Goal: Task Accomplishment & Management: Complete application form

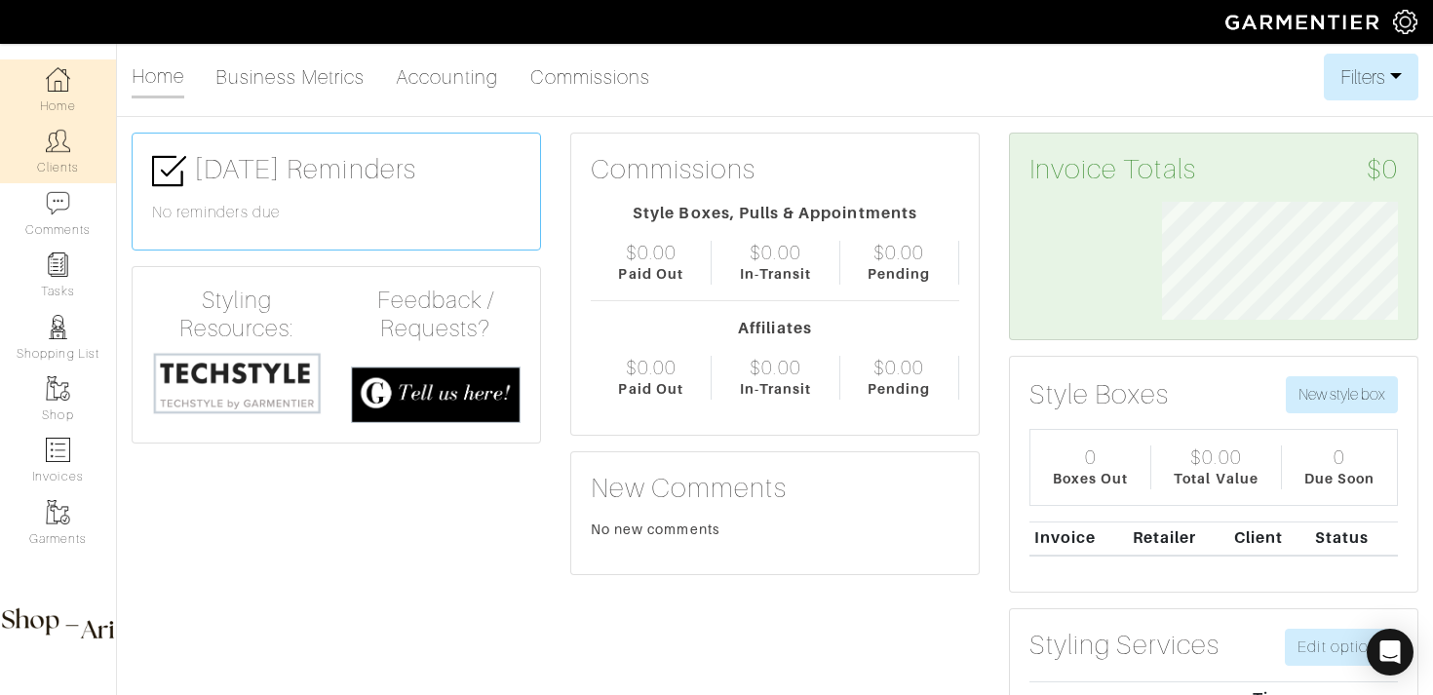
scroll to position [118, 265]
click at [56, 134] on img at bounding box center [58, 141] width 24 height 24
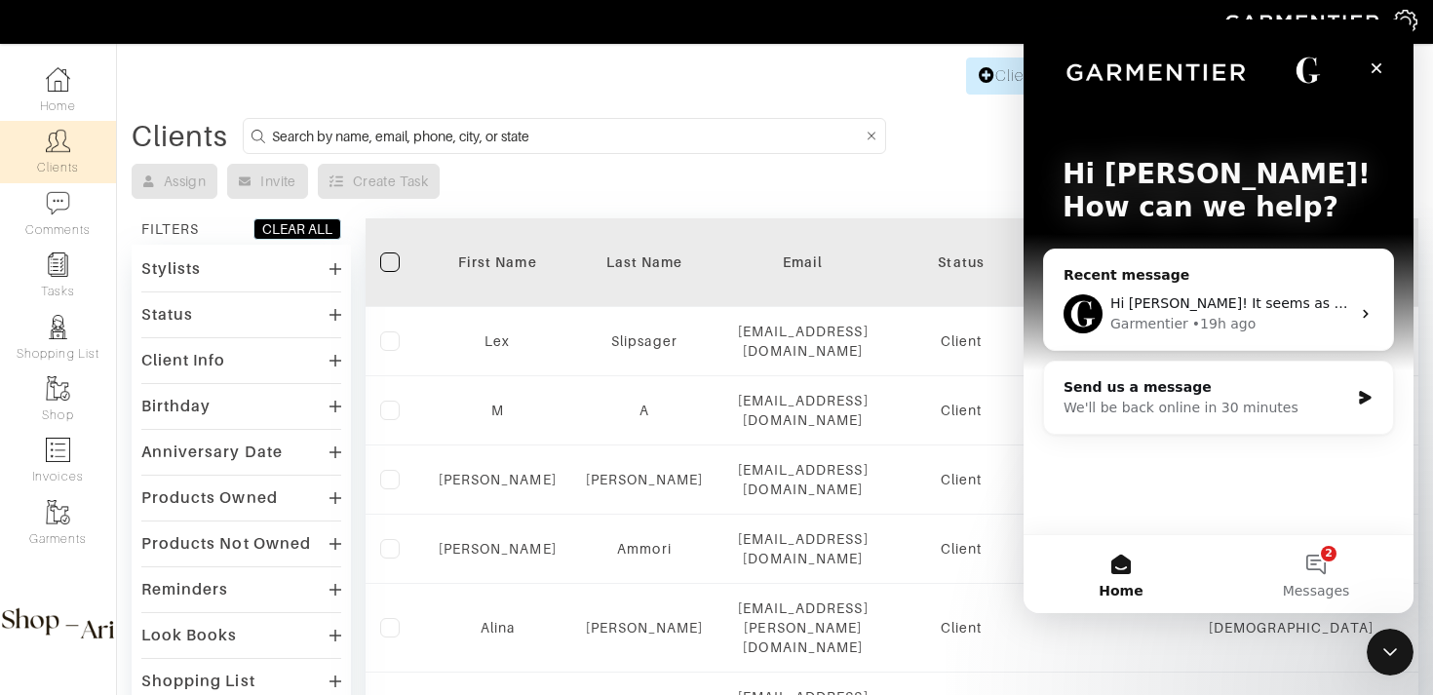
click at [1282, 285] on div "Hi Ari! It seems as though this is a bug happening across the platform, so we'r…" at bounding box center [1218, 314] width 349 height 72
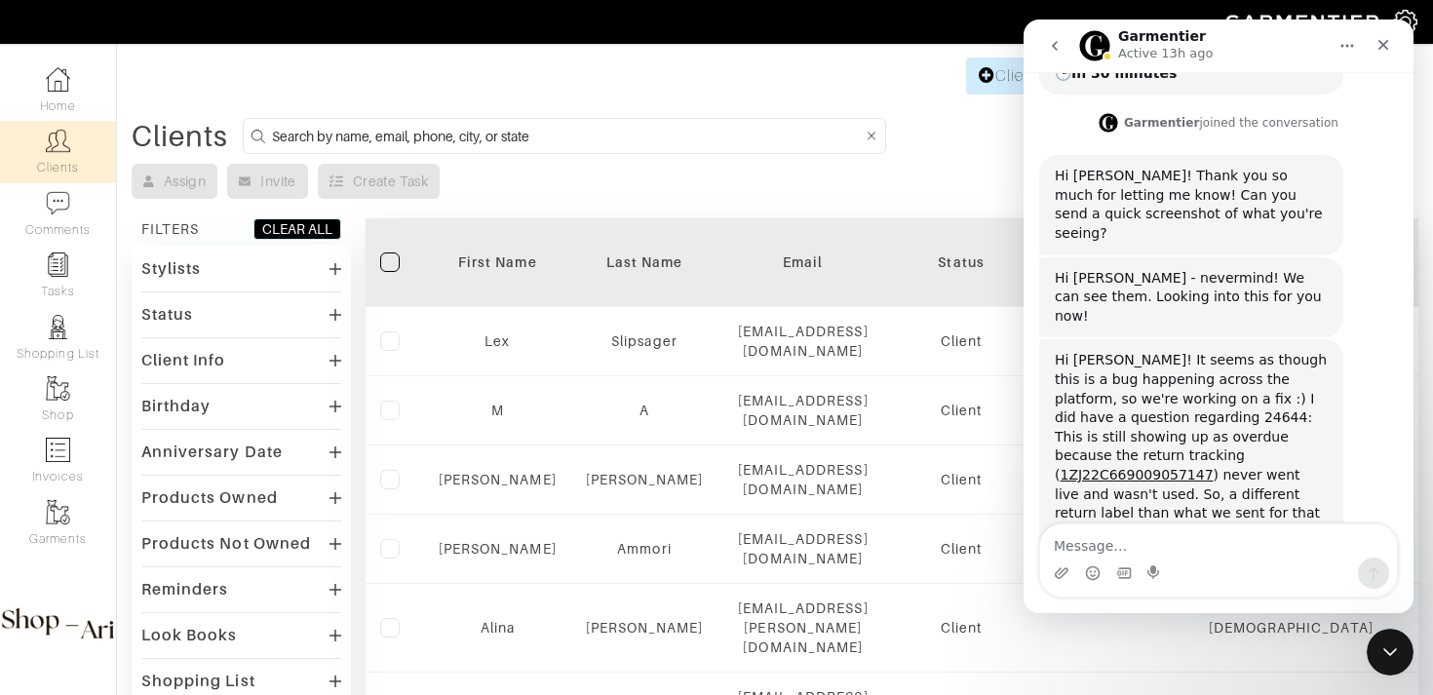
scroll to position [832, 0]
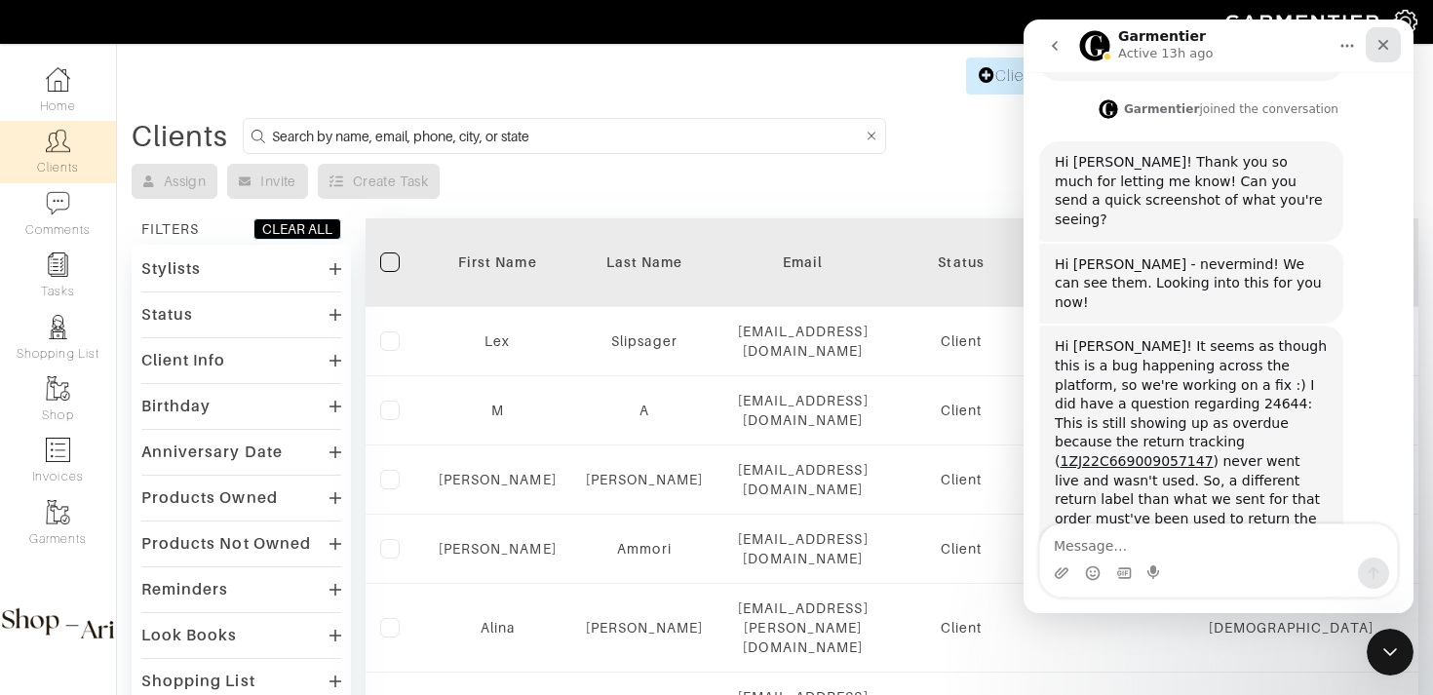
click at [1381, 42] on icon "Close" at bounding box center [1384, 45] width 16 height 16
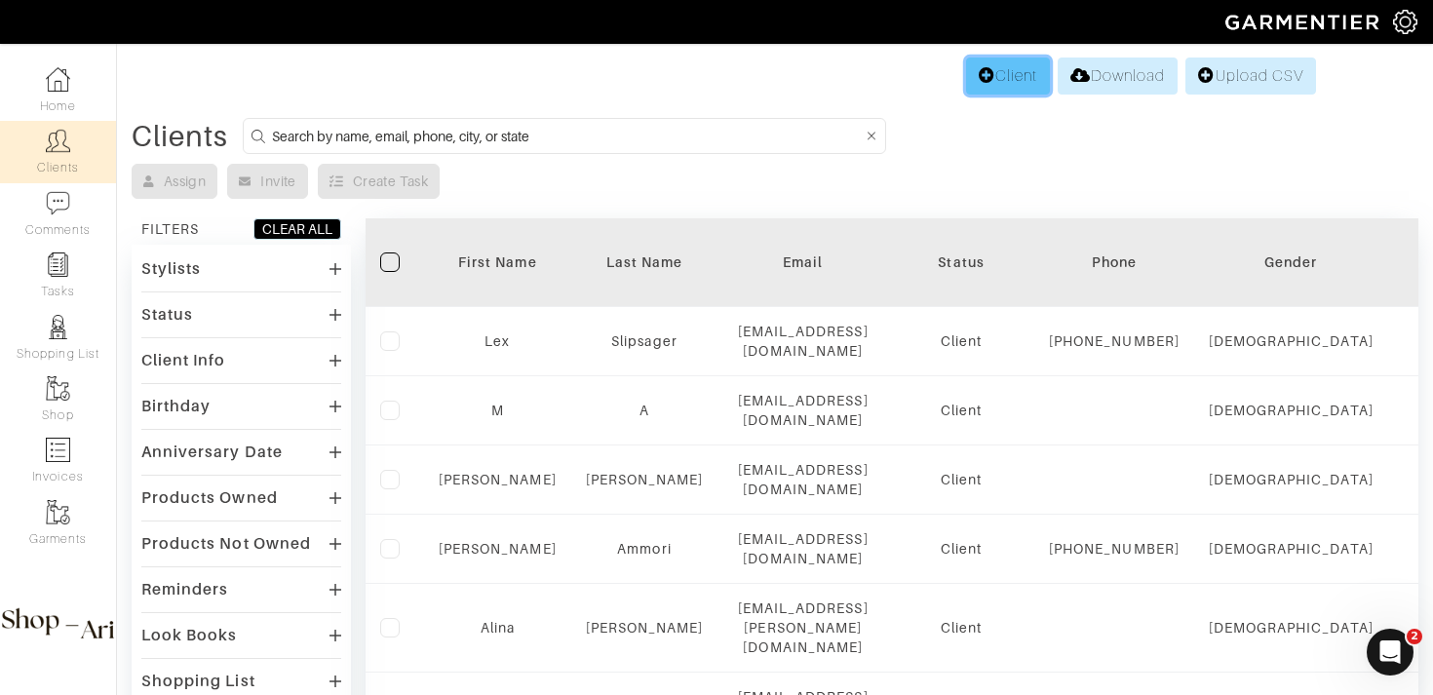
click at [981, 86] on link "Client" at bounding box center [1008, 76] width 84 height 37
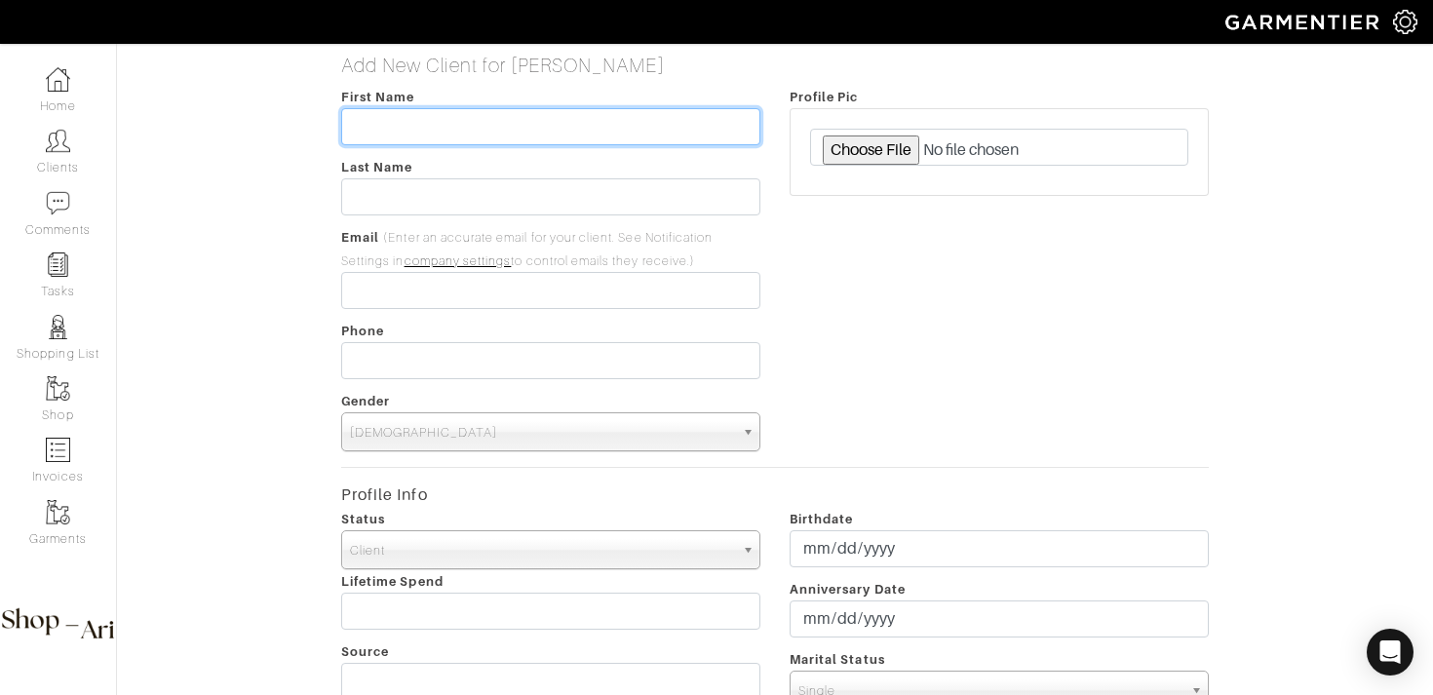
click at [429, 126] on input "text" at bounding box center [550, 126] width 419 height 37
type input "Evan"
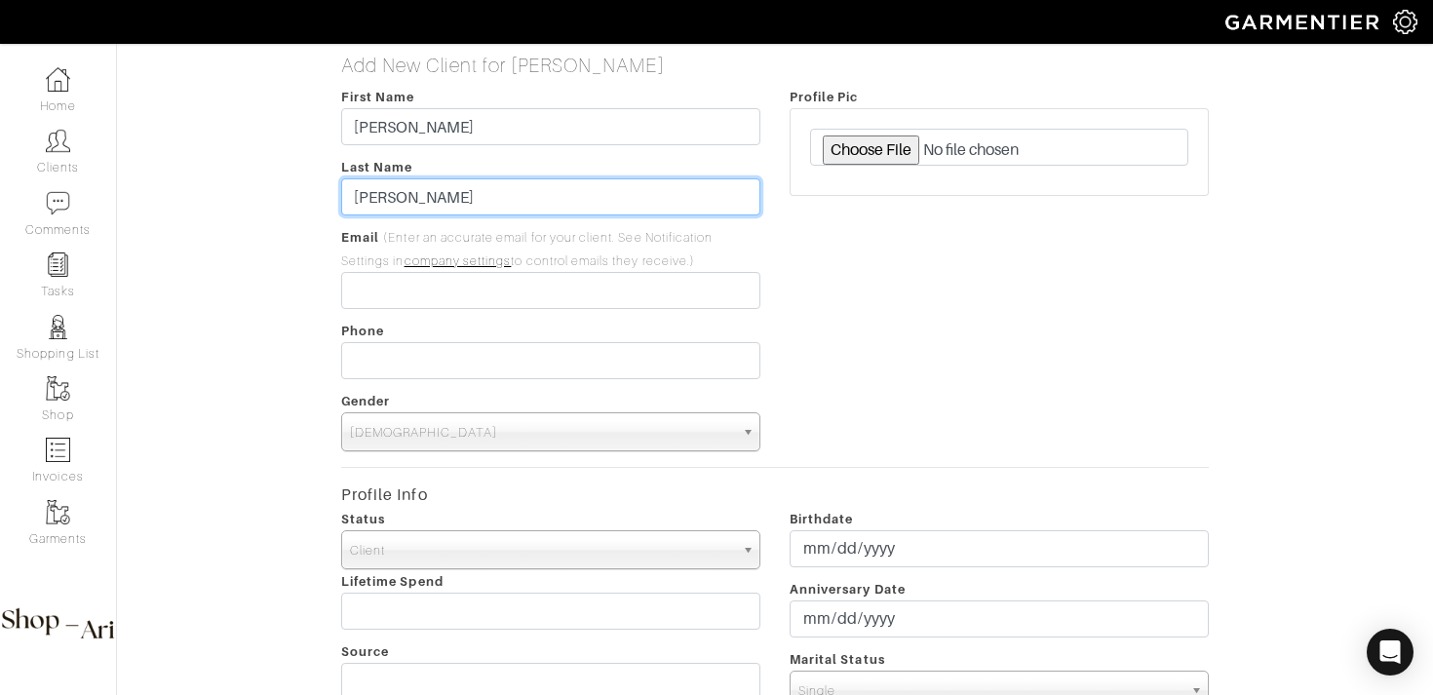
type input "Peller"
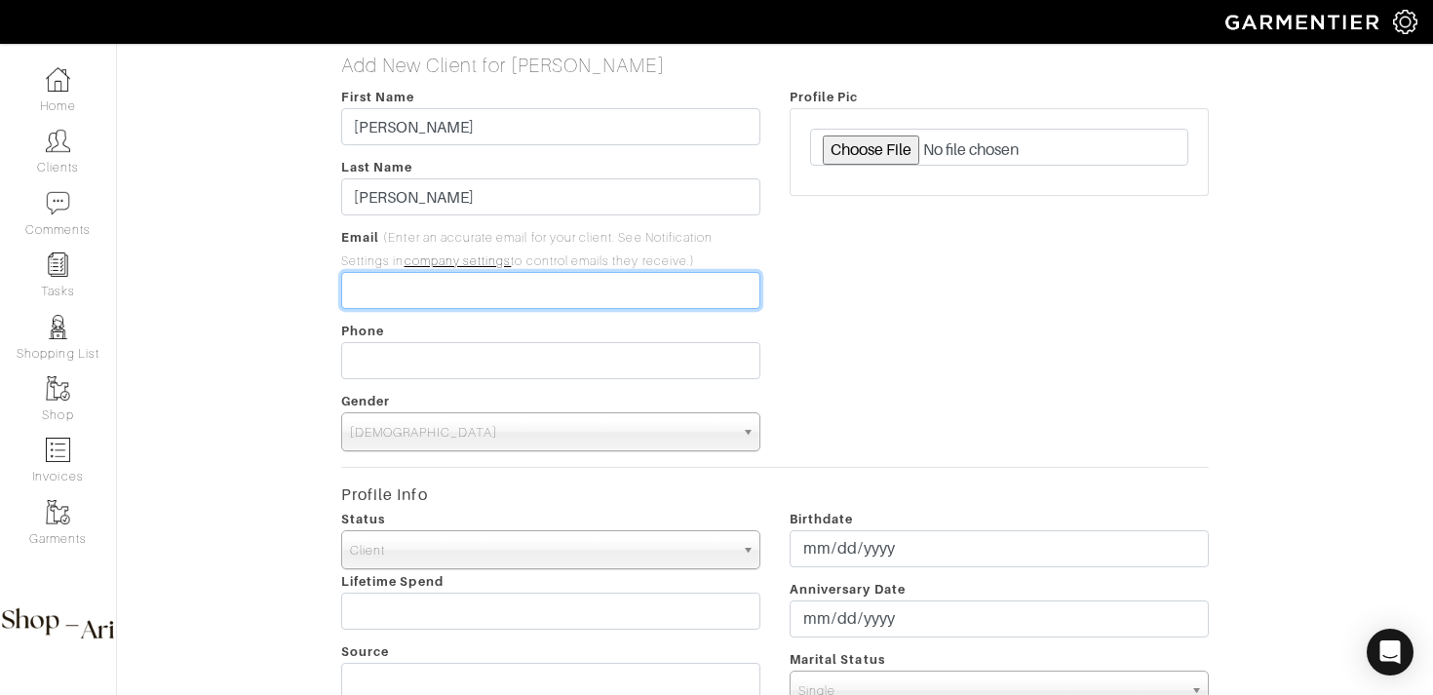
paste input "631-745-1699"
type input "631-745-1699"
drag, startPoint x: 475, startPoint y: 284, endPoint x: 338, endPoint y: 289, distance: 136.6
click at [338, 289] on div "First Name Evan Last Name Peller Email (Enter an accurate email for your client…" at bounding box center [551, 268] width 448 height 367
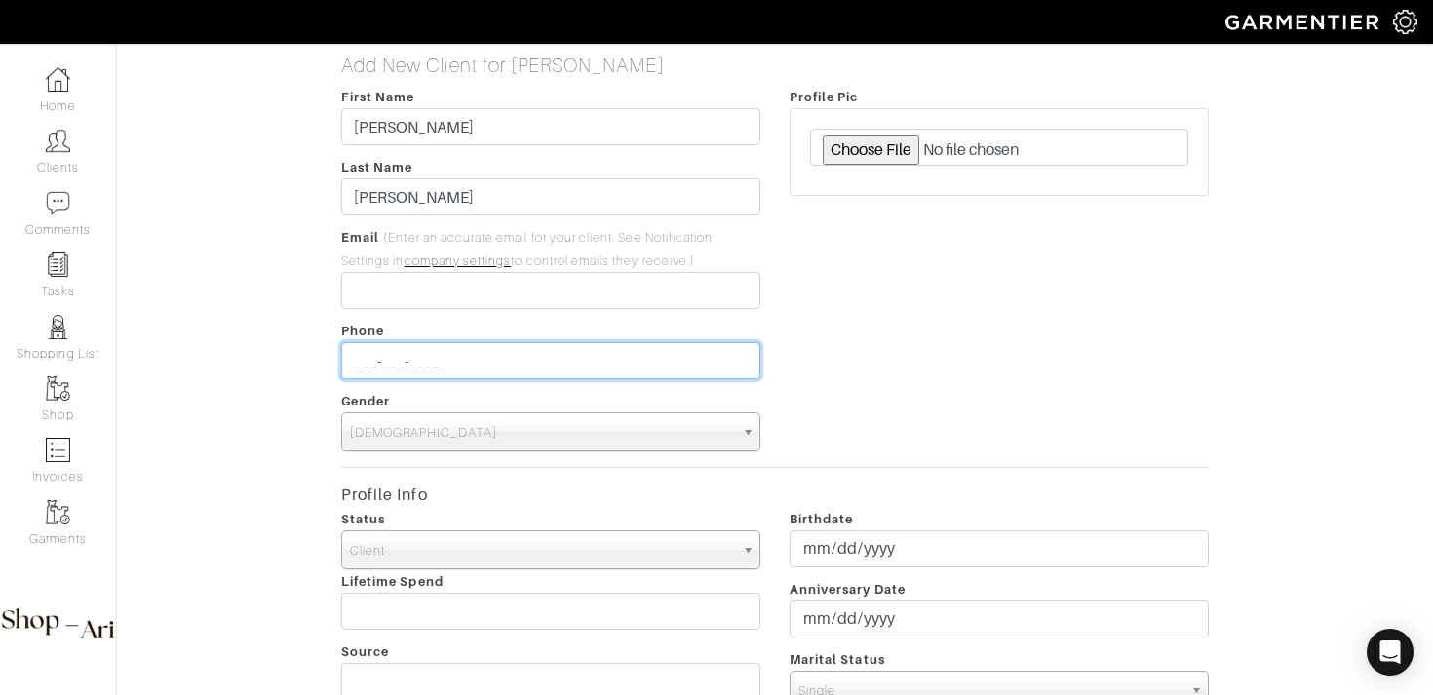
click at [375, 369] on input "___-___-____" at bounding box center [550, 360] width 419 height 37
paste input "631-745-1699"
type input "631-745-1699"
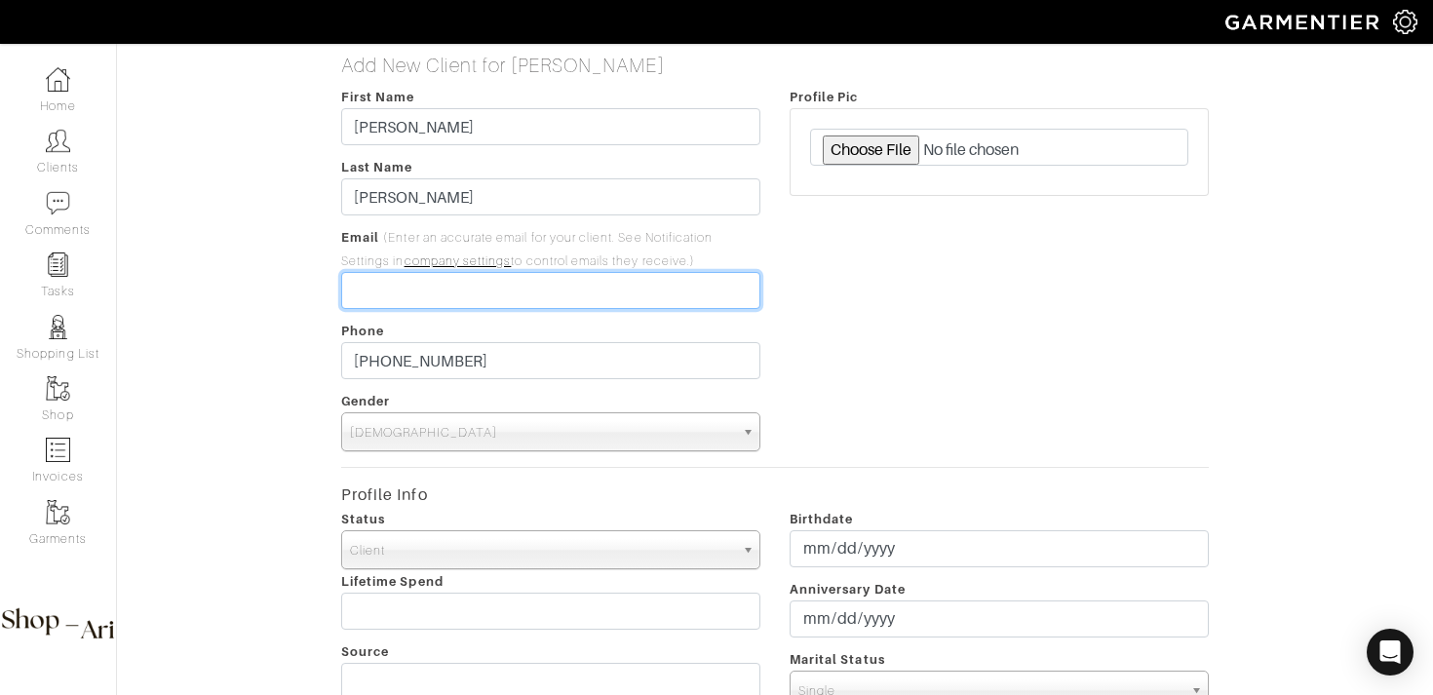
click at [391, 298] on input "email" at bounding box center [550, 290] width 419 height 37
paste input "evanpeller@gmail.com"
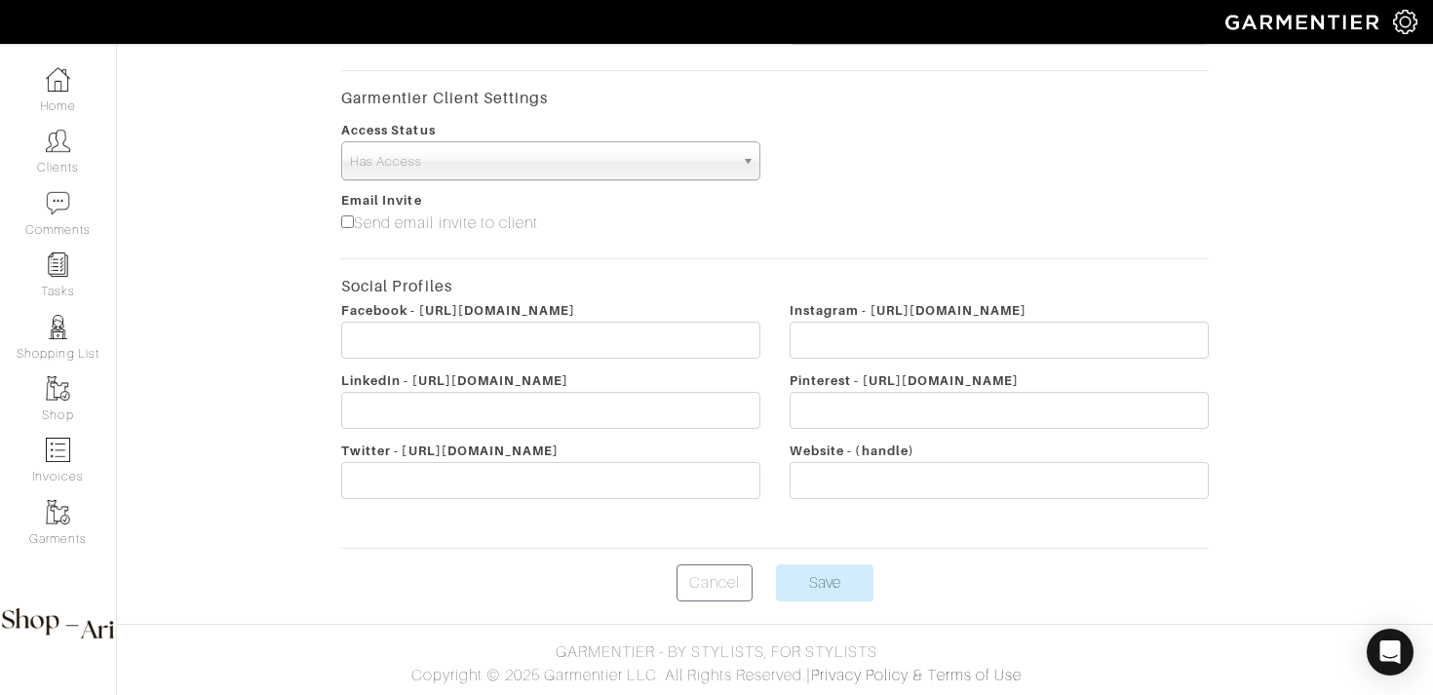
type input "evanpeller@gmail.com"
click at [812, 609] on footer "GARMENTIER - BY STYLISTS, FOR STYLISTS Copyright © 2025 Garmentier LLC. All Rig…" at bounding box center [716, 651] width 1433 height 87
click at [806, 567] on input "Save" at bounding box center [824, 582] width 97 height 37
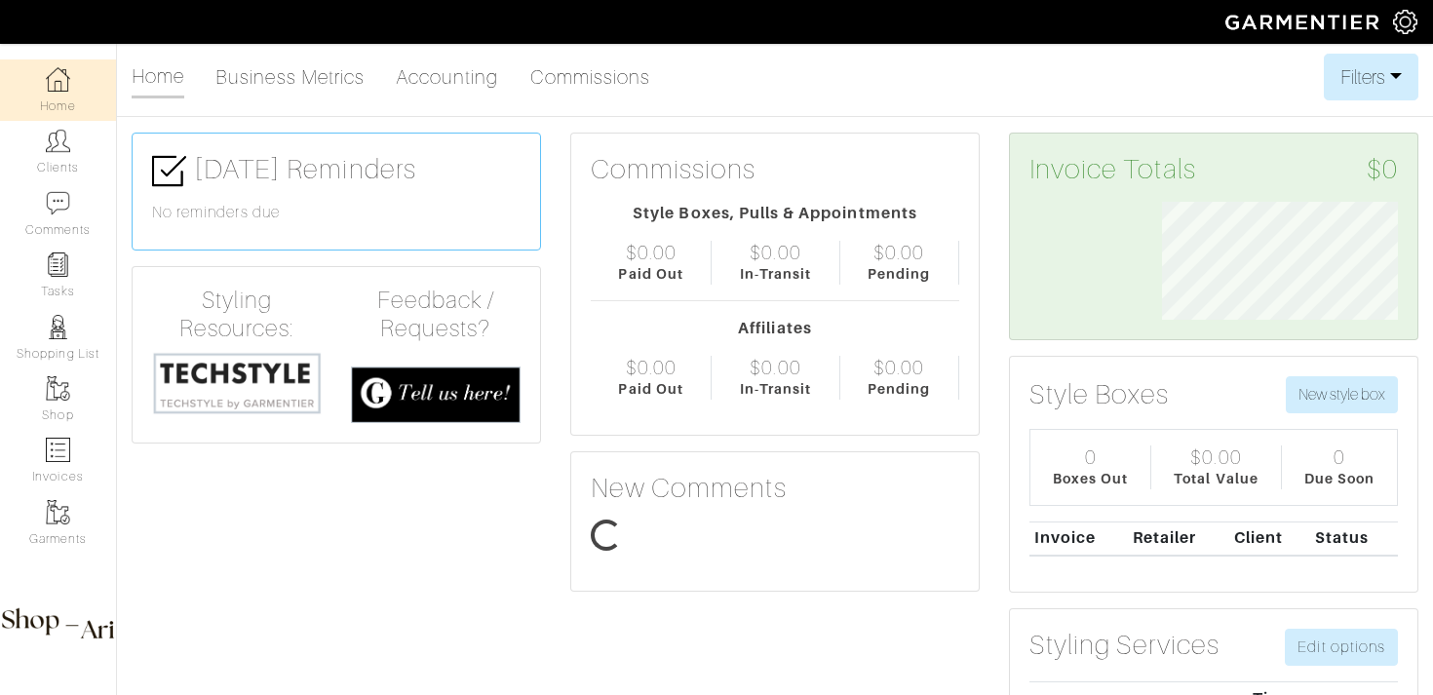
scroll to position [118, 265]
click at [54, 298] on link "Tasks" at bounding box center [58, 275] width 116 height 61
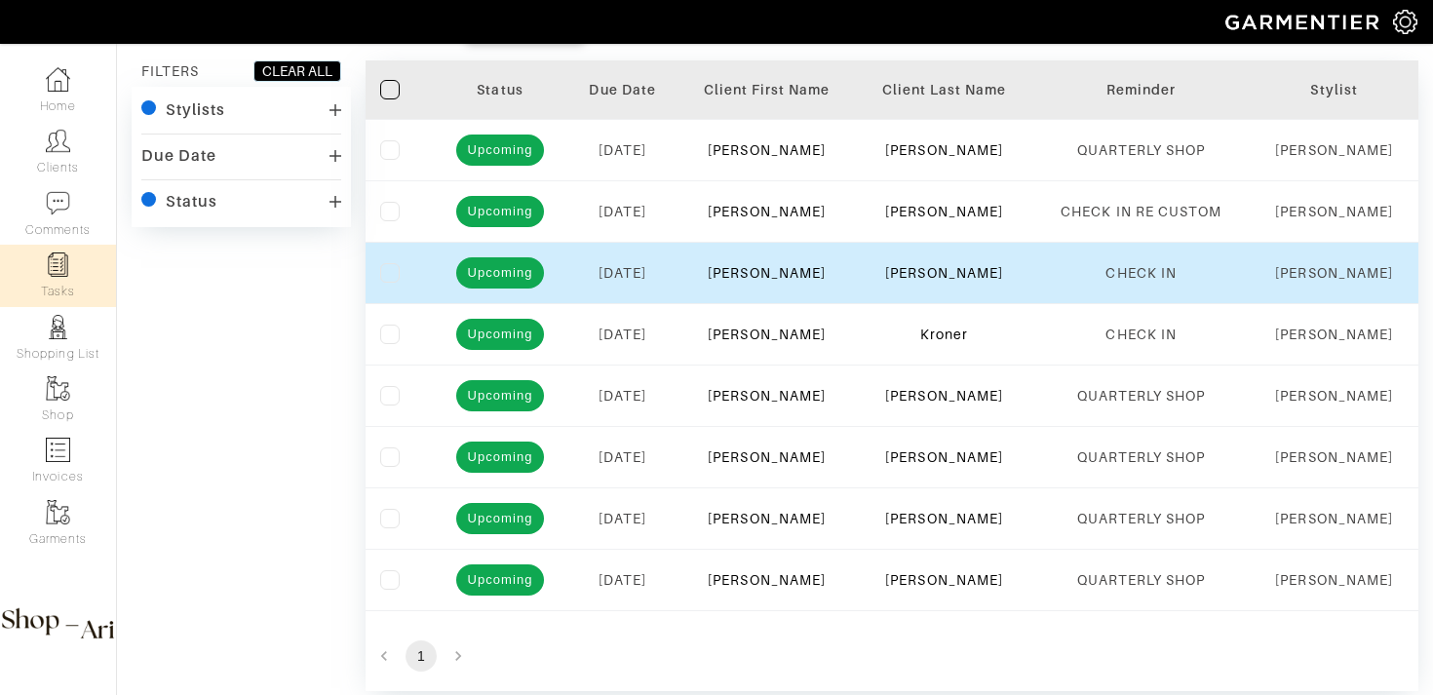
scroll to position [93, 0]
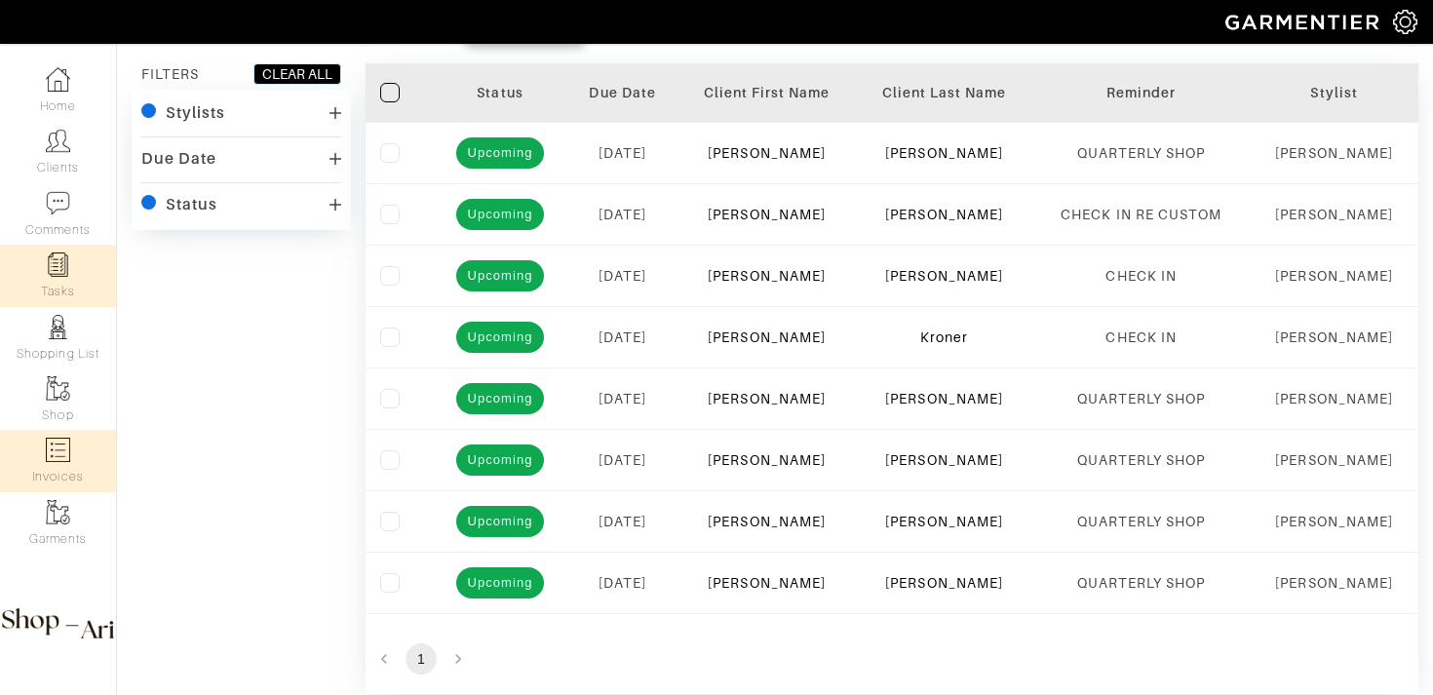
click at [36, 478] on link "Invoices" at bounding box center [58, 460] width 116 height 61
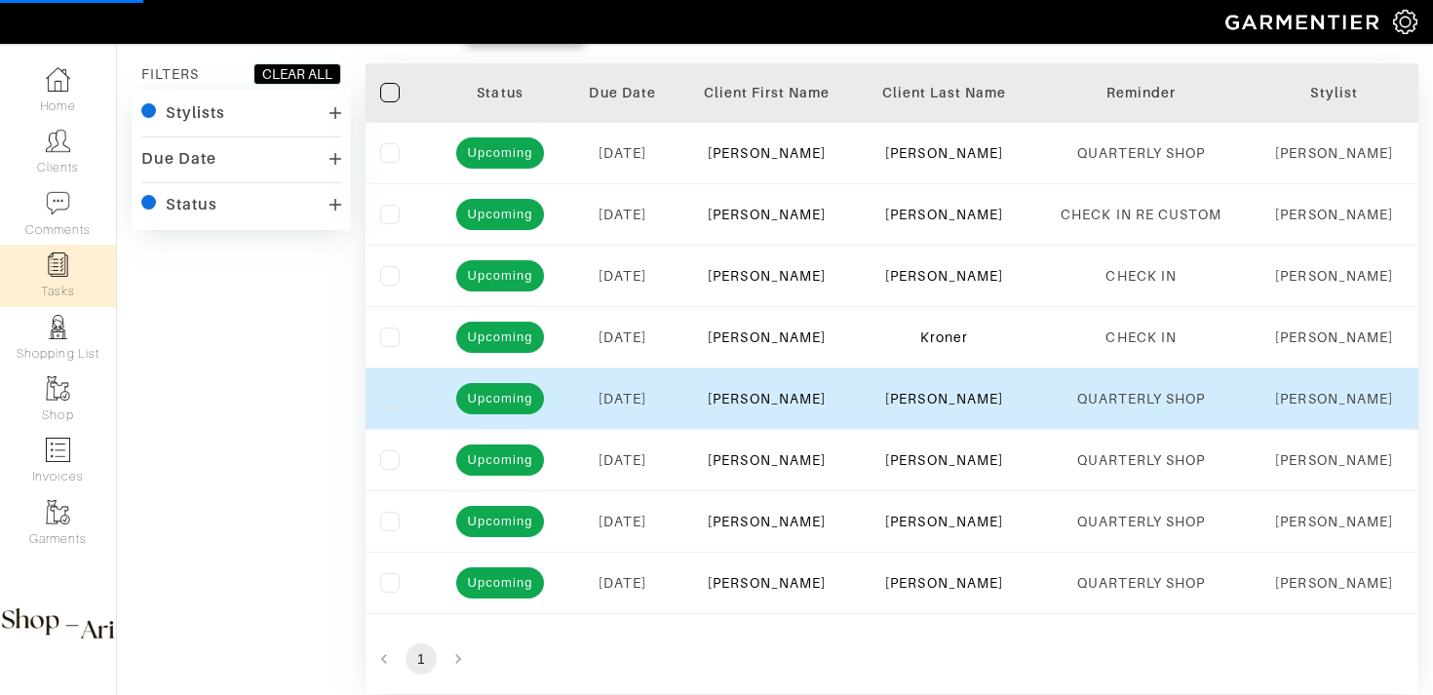
select select
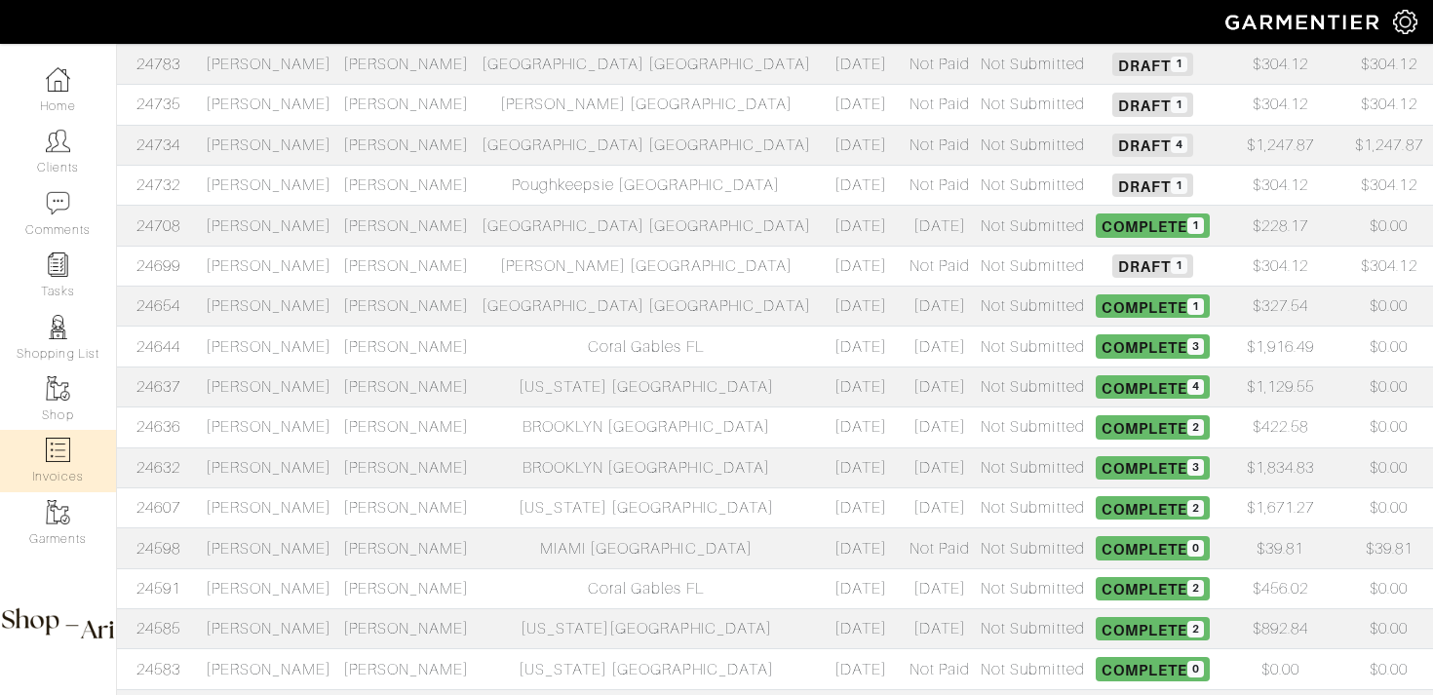
scroll to position [805, 0]
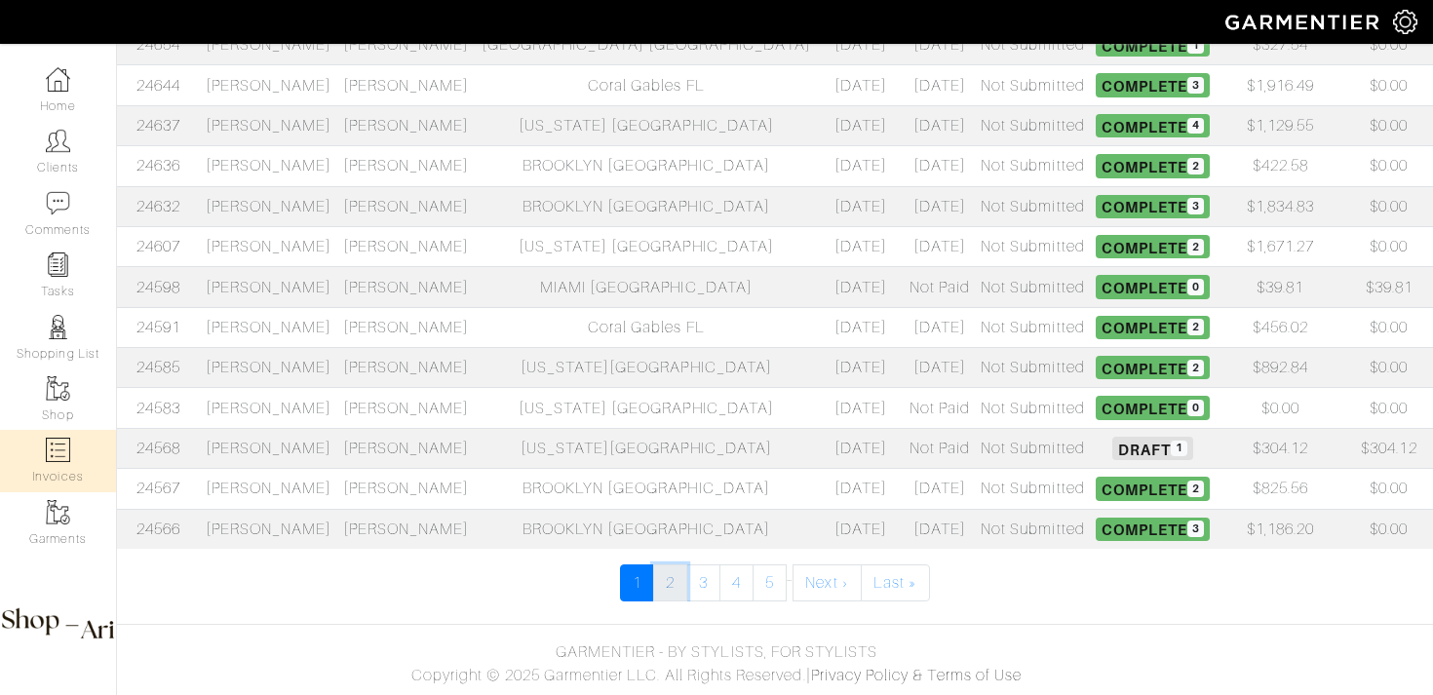
click at [666, 594] on link "2" at bounding box center [670, 582] width 34 height 37
select select
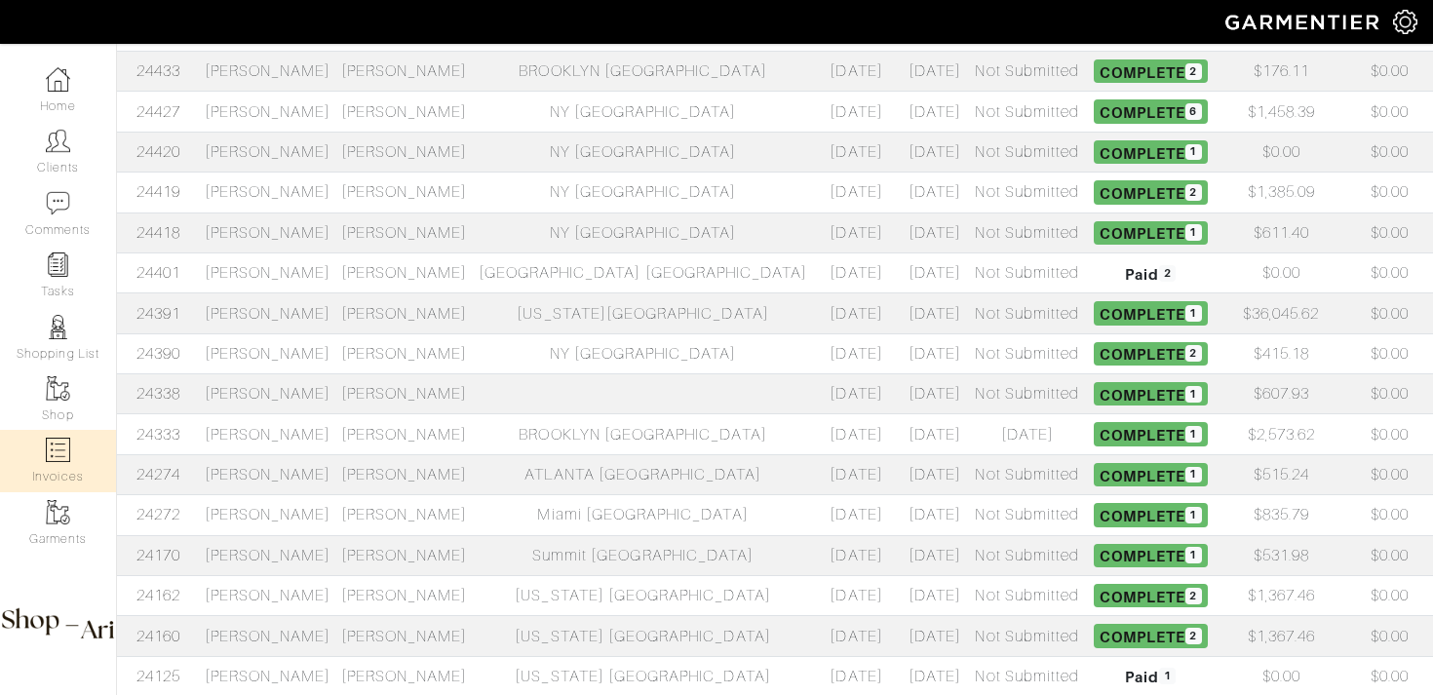
scroll to position [805, 0]
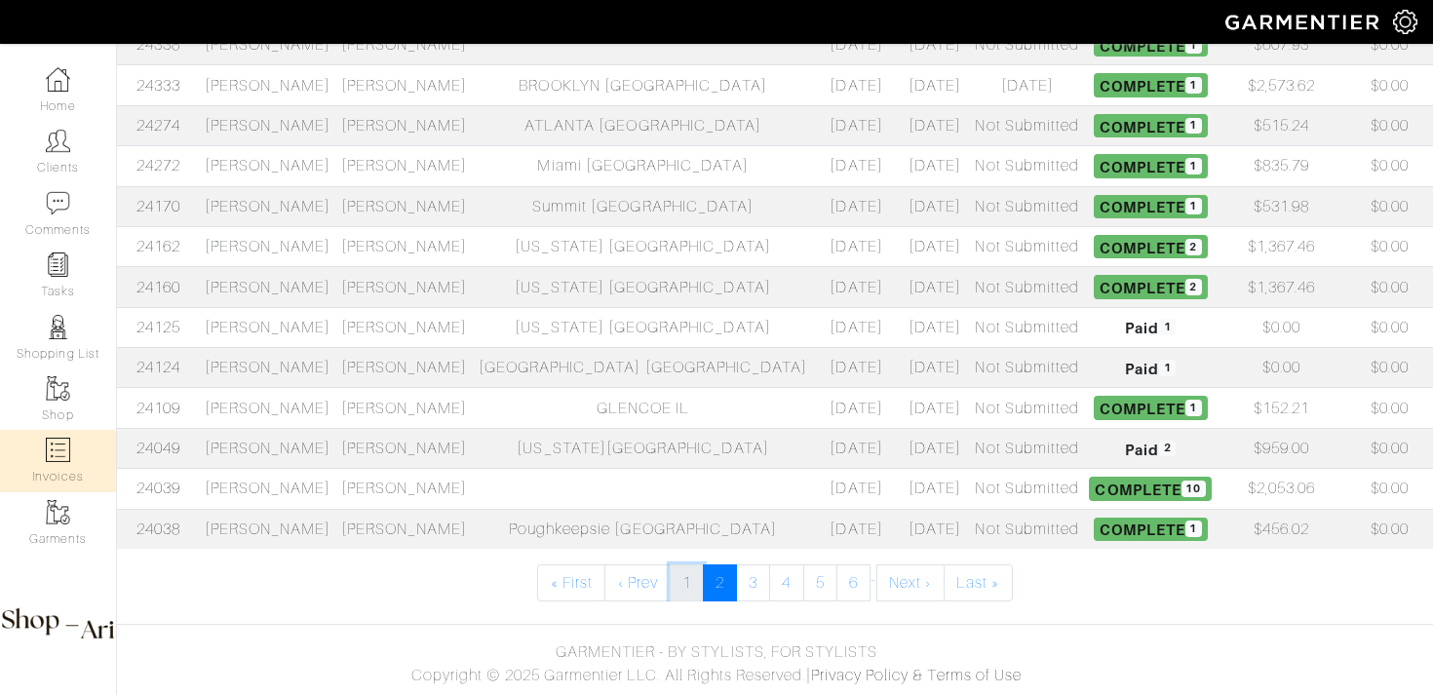
click at [688, 577] on link "1" at bounding box center [687, 582] width 34 height 37
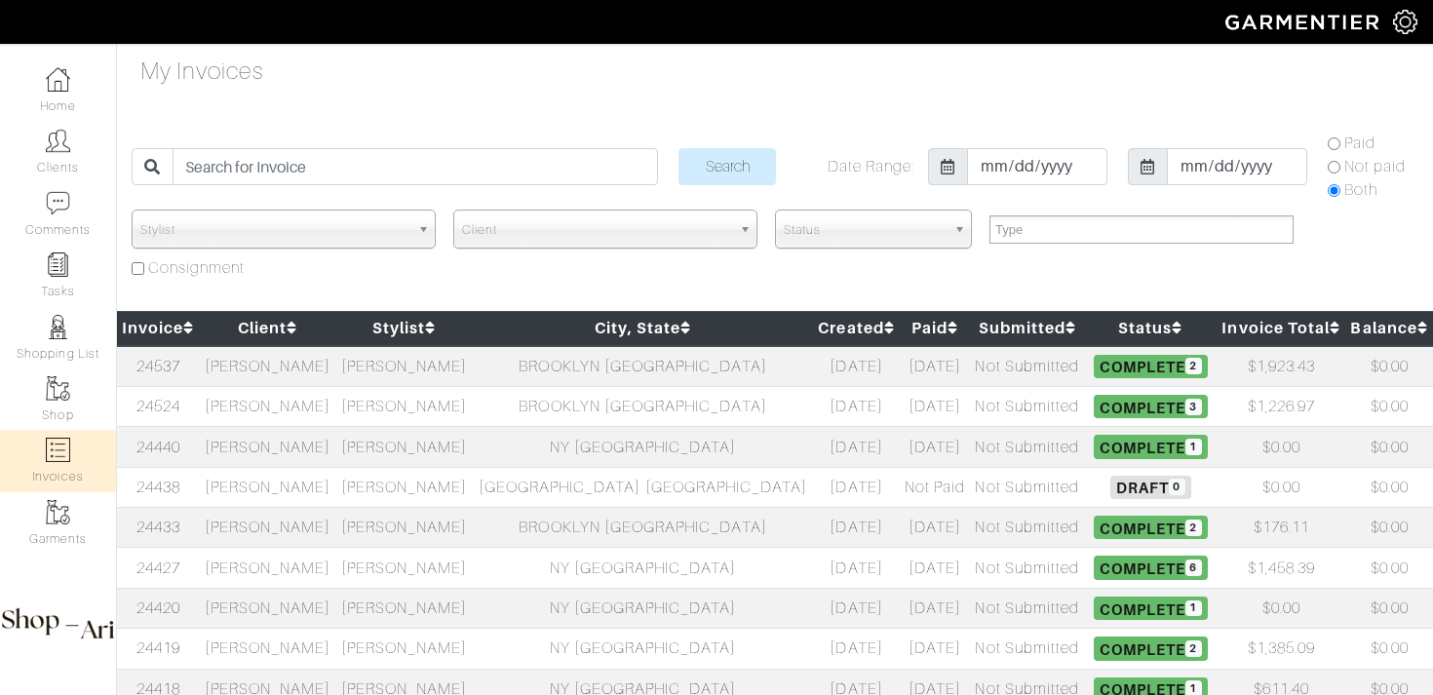
select select
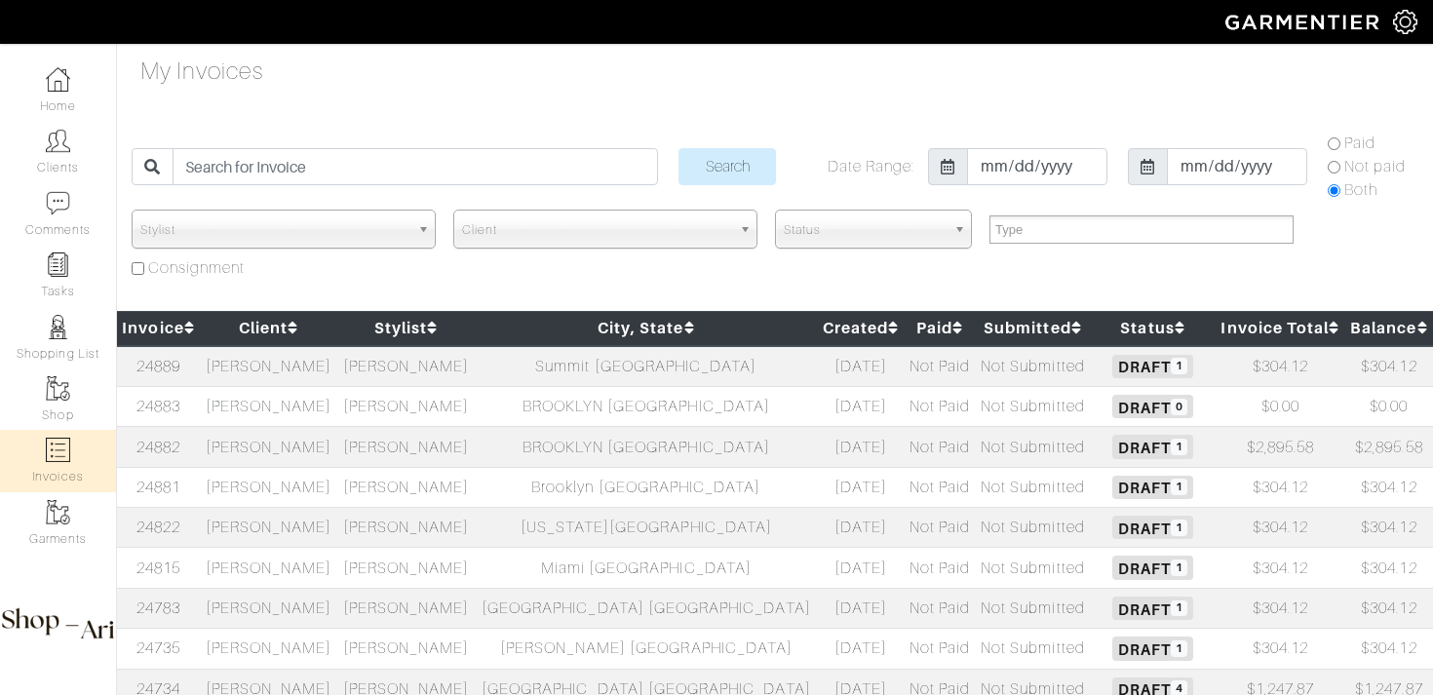
select select
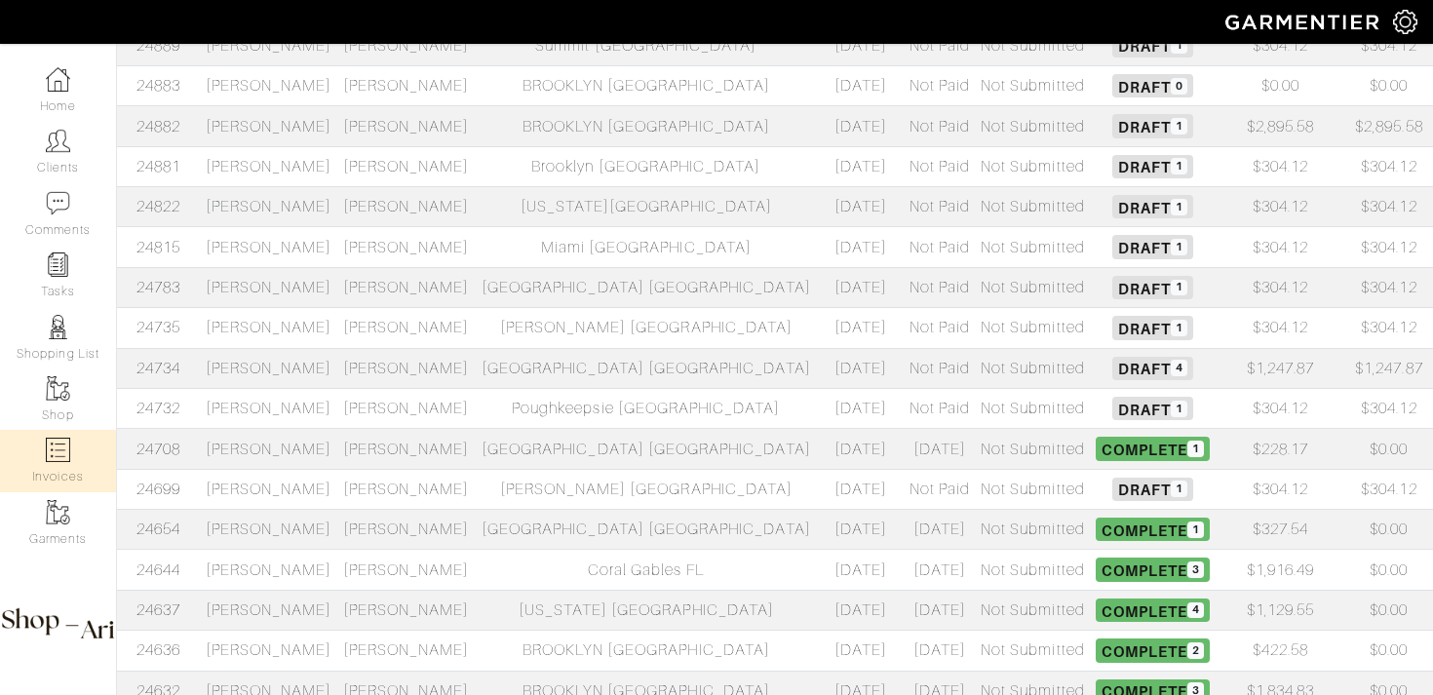
scroll to position [318, 0]
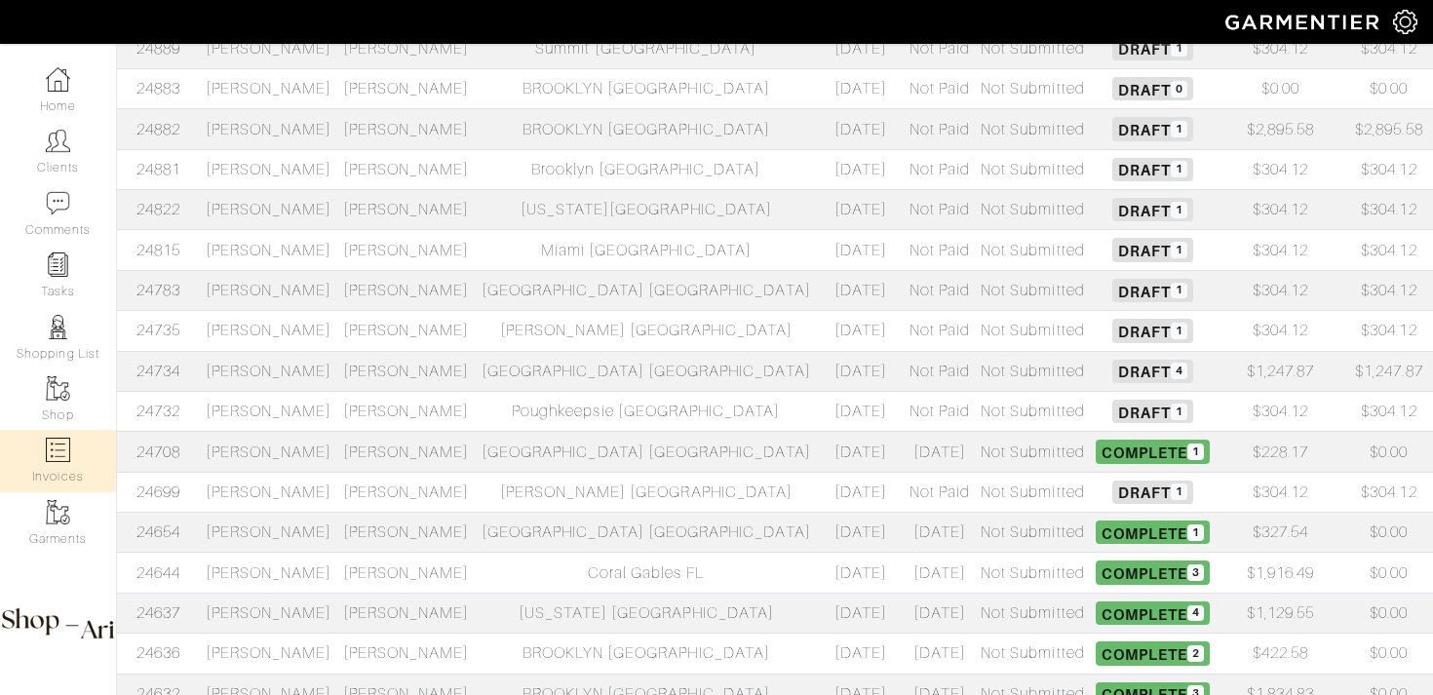
click at [337, 370] on td "Beth Kearns" at bounding box center [268, 371] width 137 height 40
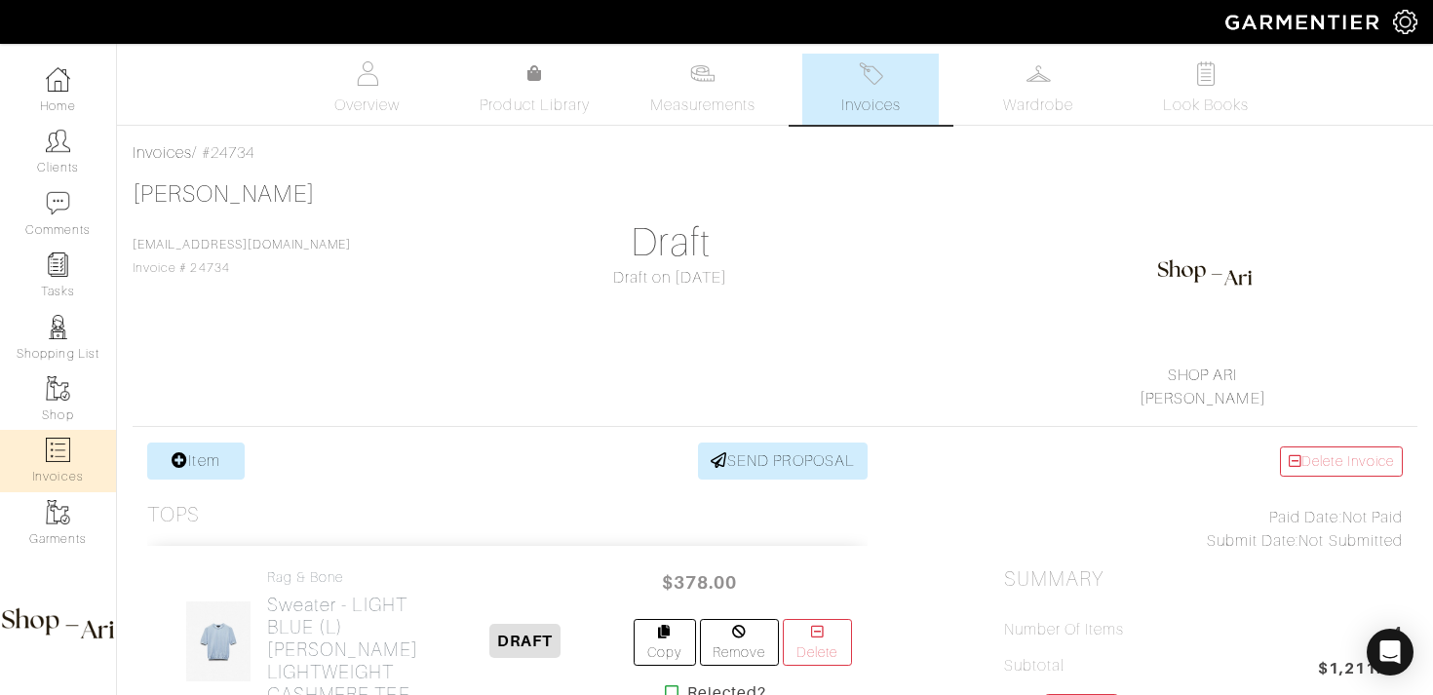
click at [67, 435] on link "Invoices" at bounding box center [58, 460] width 116 height 61
select select
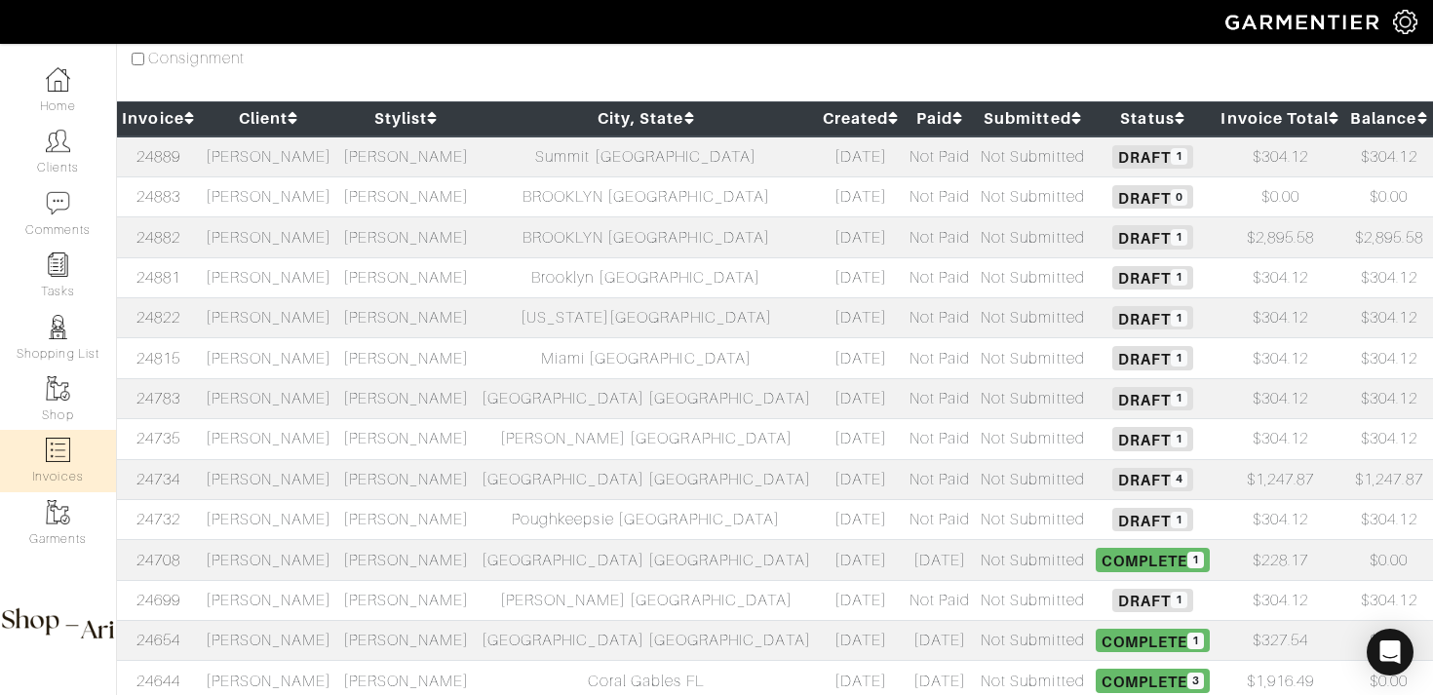
scroll to position [206, 0]
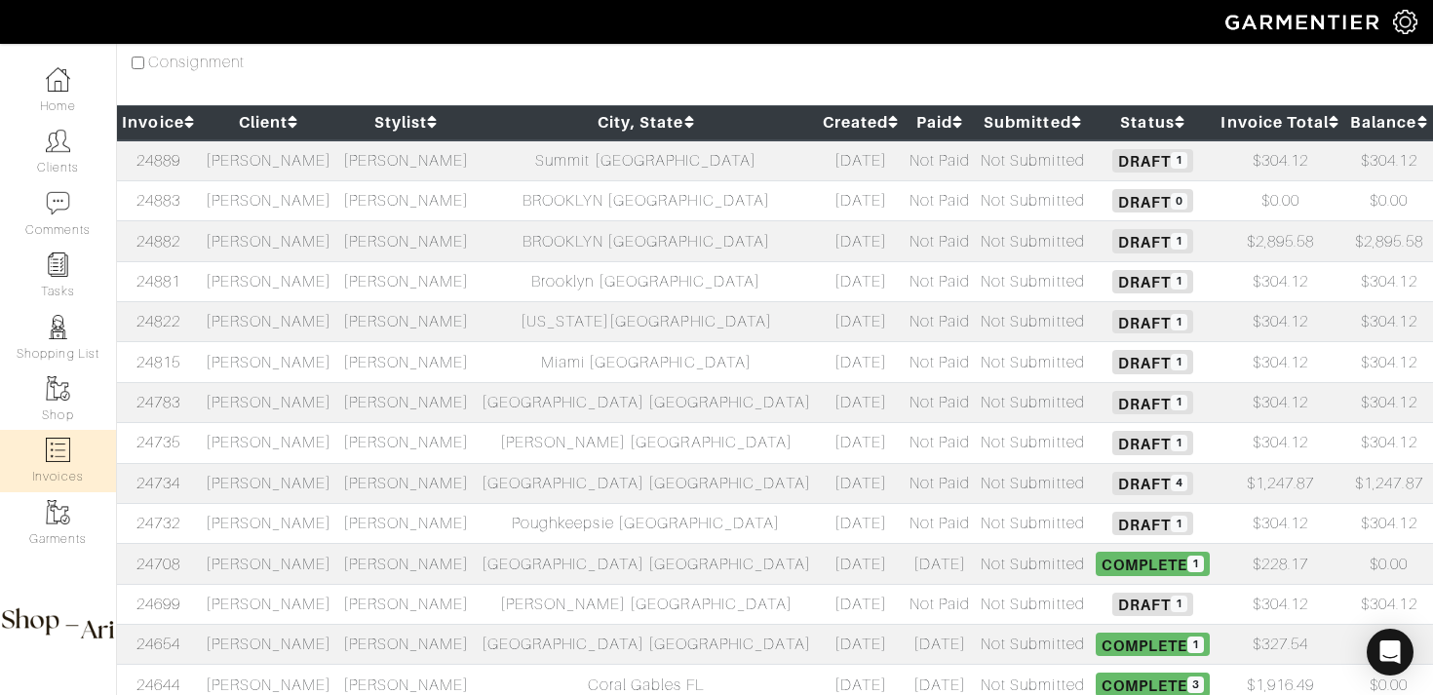
click at [337, 247] on td "[PERSON_NAME]" at bounding box center [268, 241] width 137 height 40
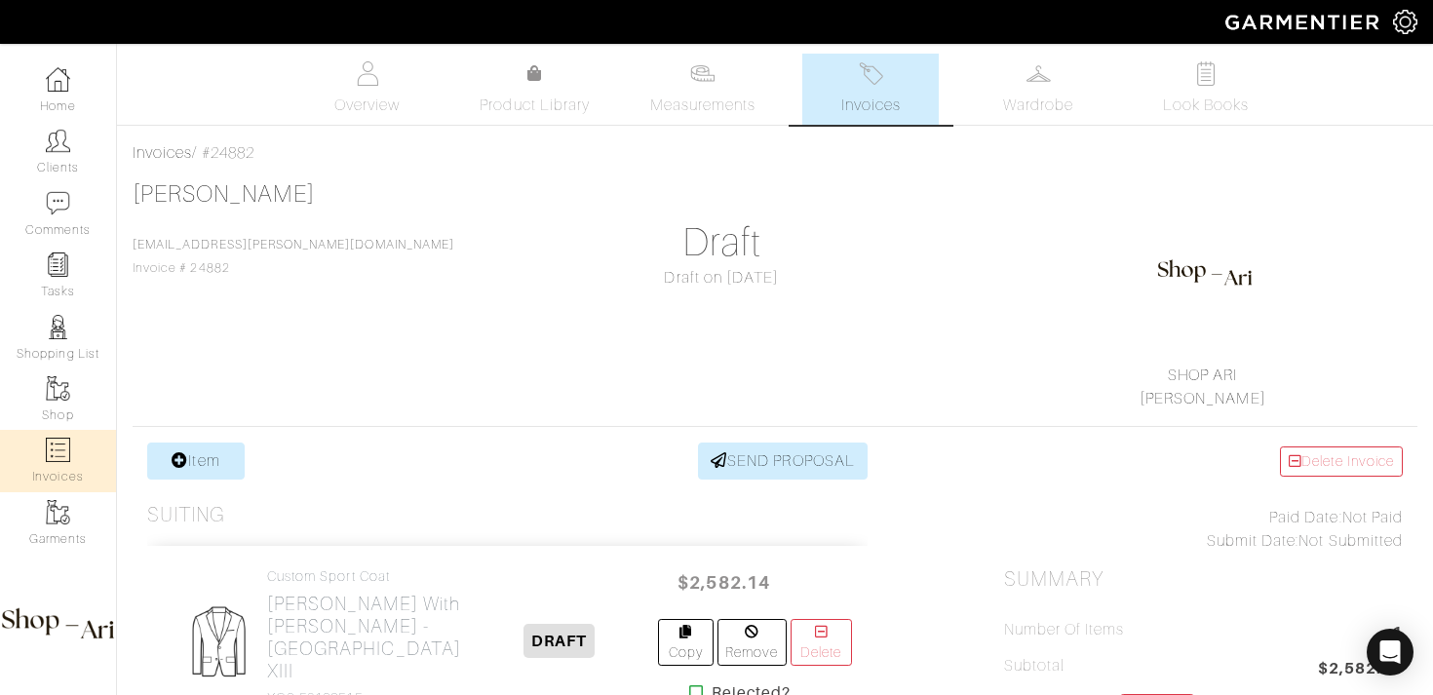
click at [90, 457] on link "Invoices" at bounding box center [58, 460] width 116 height 61
select select
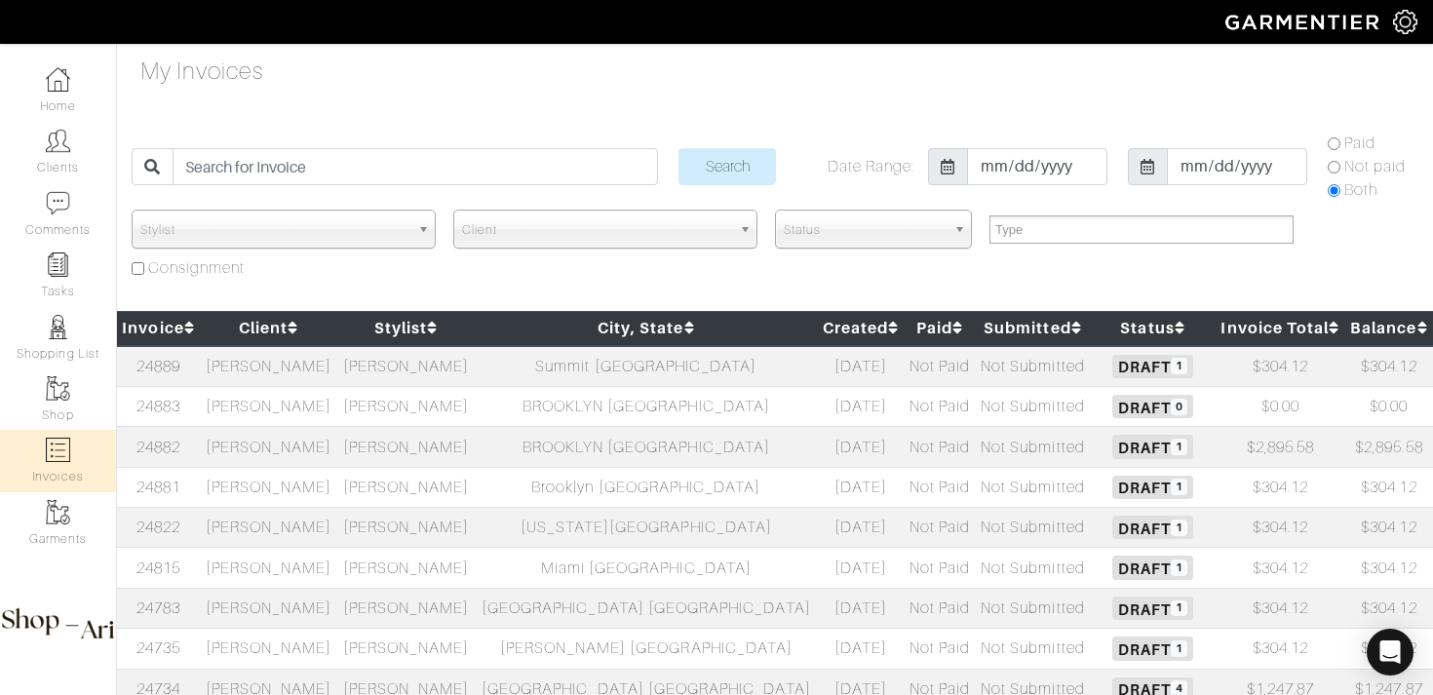
click at [427, 362] on td "[PERSON_NAME]" at bounding box center [405, 366] width 137 height 41
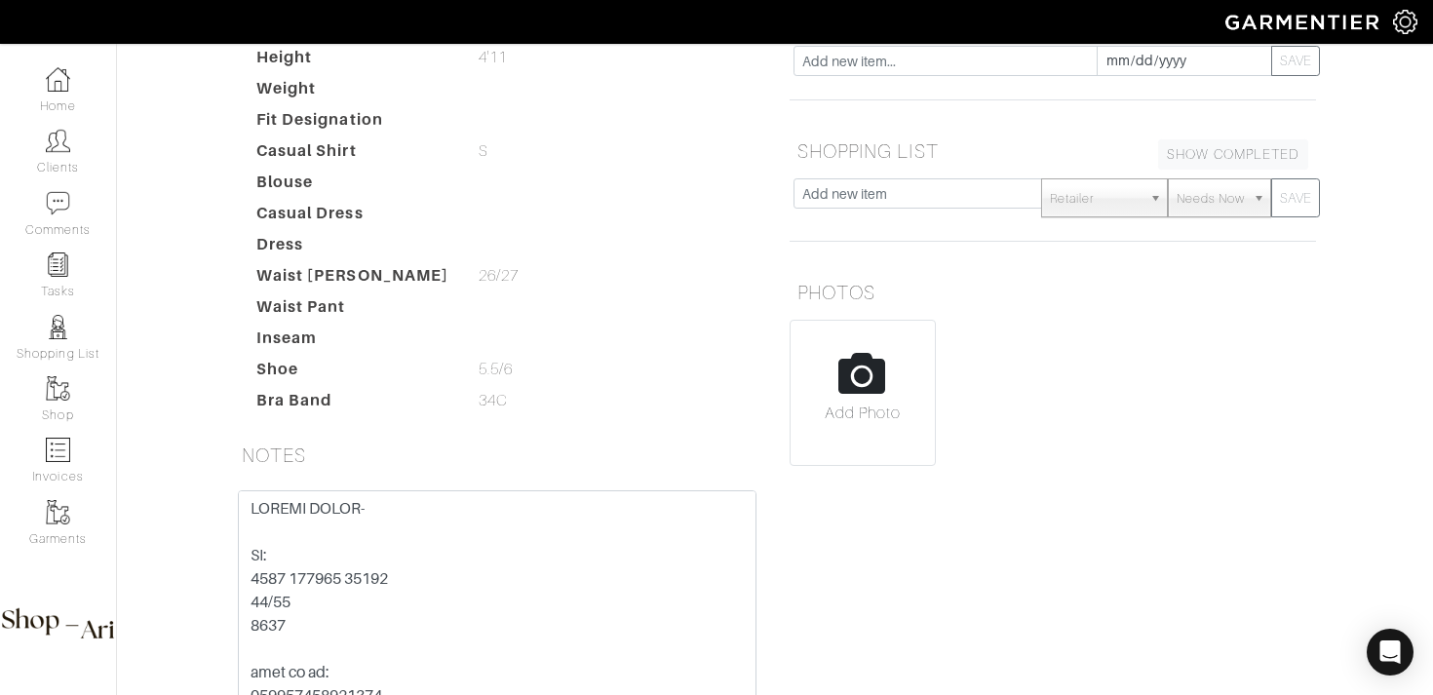
scroll to position [278, 0]
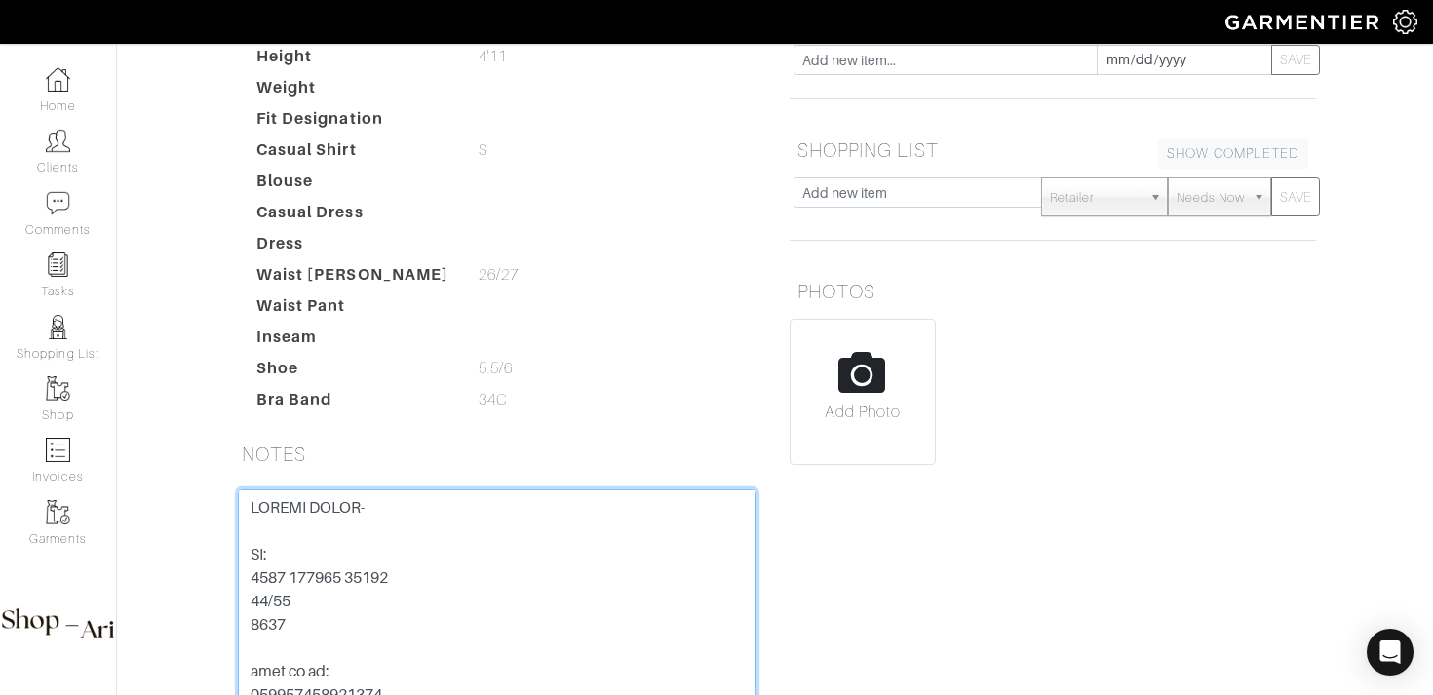
drag, startPoint x: 404, startPoint y: 583, endPoint x: 222, endPoint y: 582, distance: 181.3
click at [223, 582] on div "Save Note" at bounding box center [497, 635] width 548 height 293
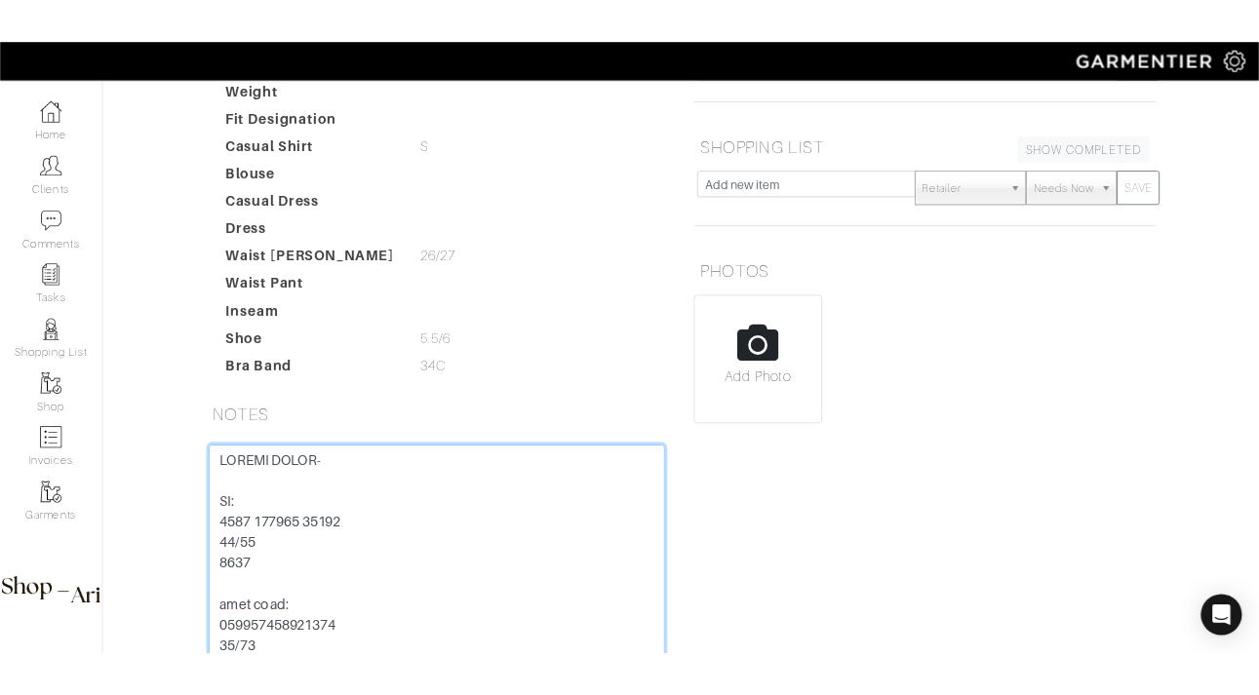
scroll to position [312, 0]
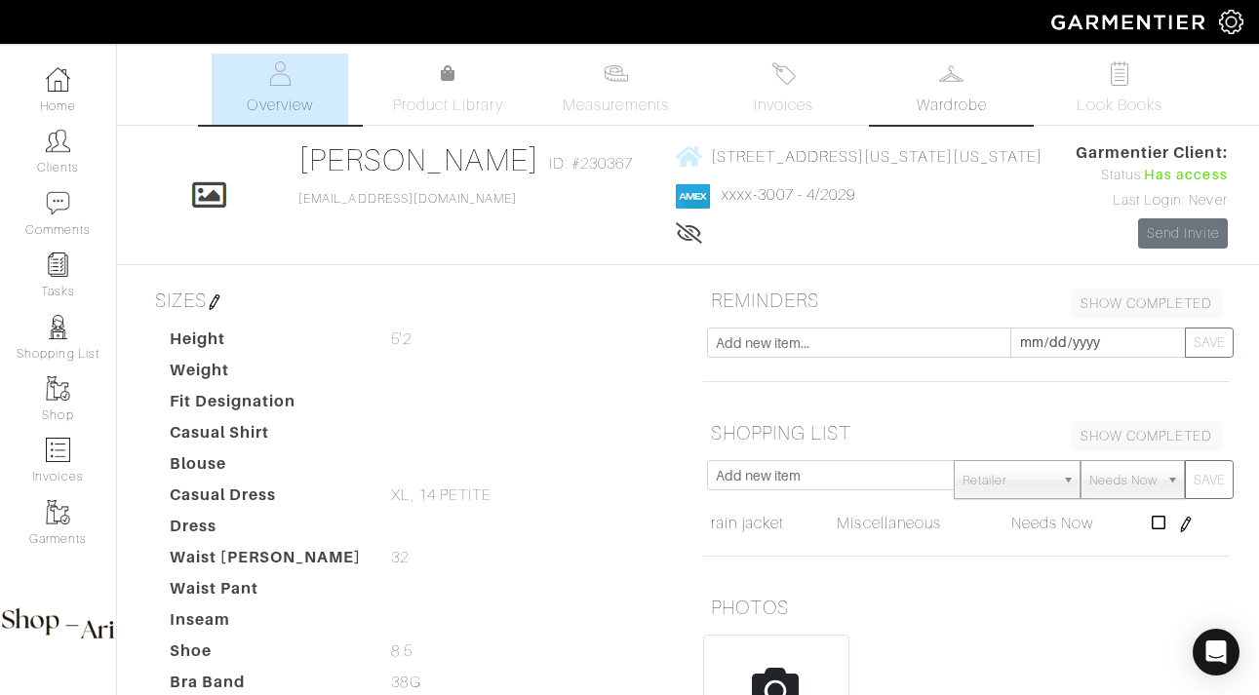
click at [963, 71] on img at bounding box center [951, 73] width 24 height 24
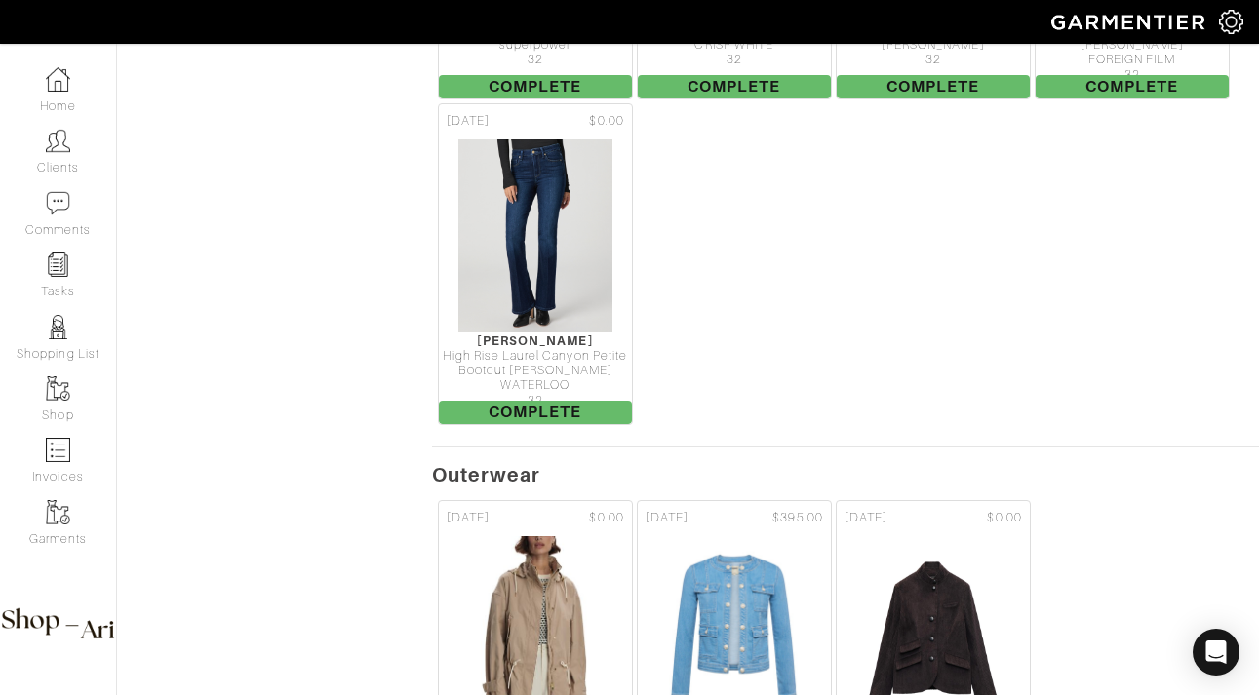
scroll to position [6642, 0]
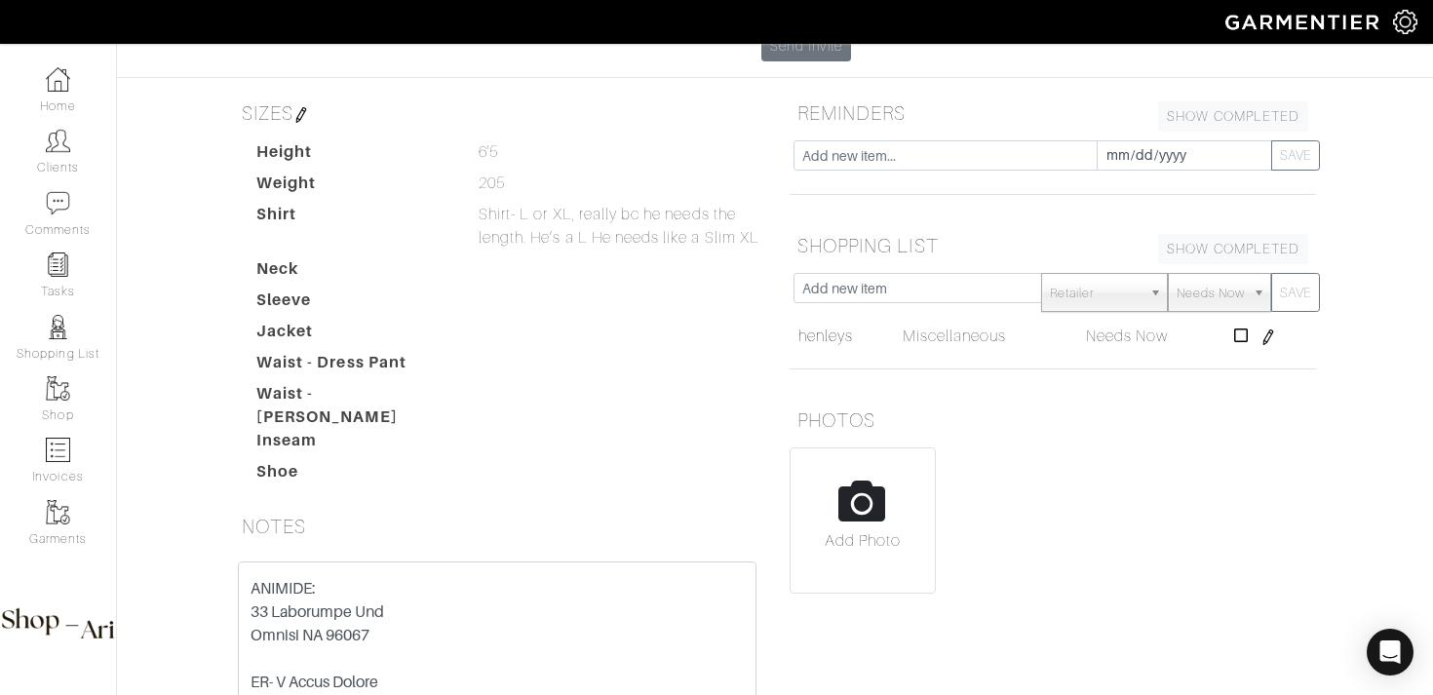
scroll to position [234, 0]
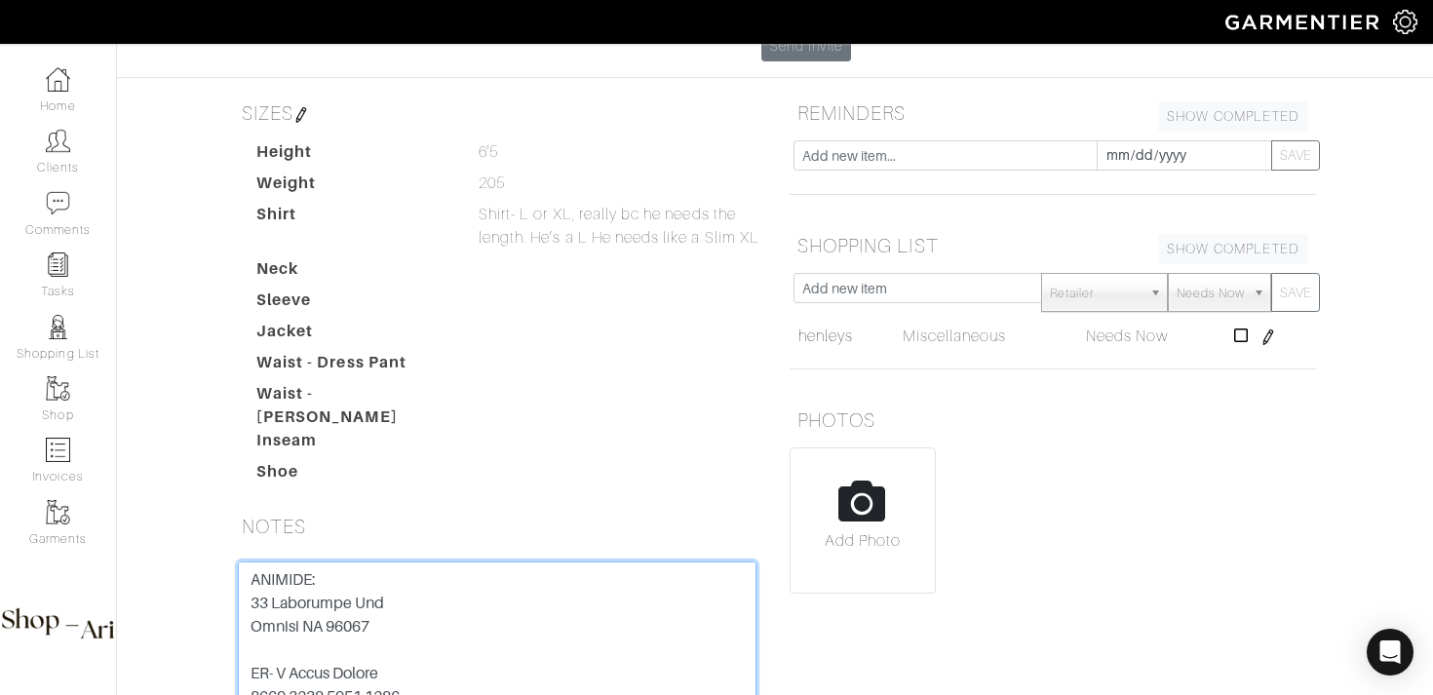
drag, startPoint x: 419, startPoint y: 606, endPoint x: 204, endPoint y: 606, distance: 215.4
click at [204, 606] on div "Tyler Rhoten Overview Overview Measurements Product Library Invoices Wardrobe L…" at bounding box center [716, 321] width 1433 height 1114
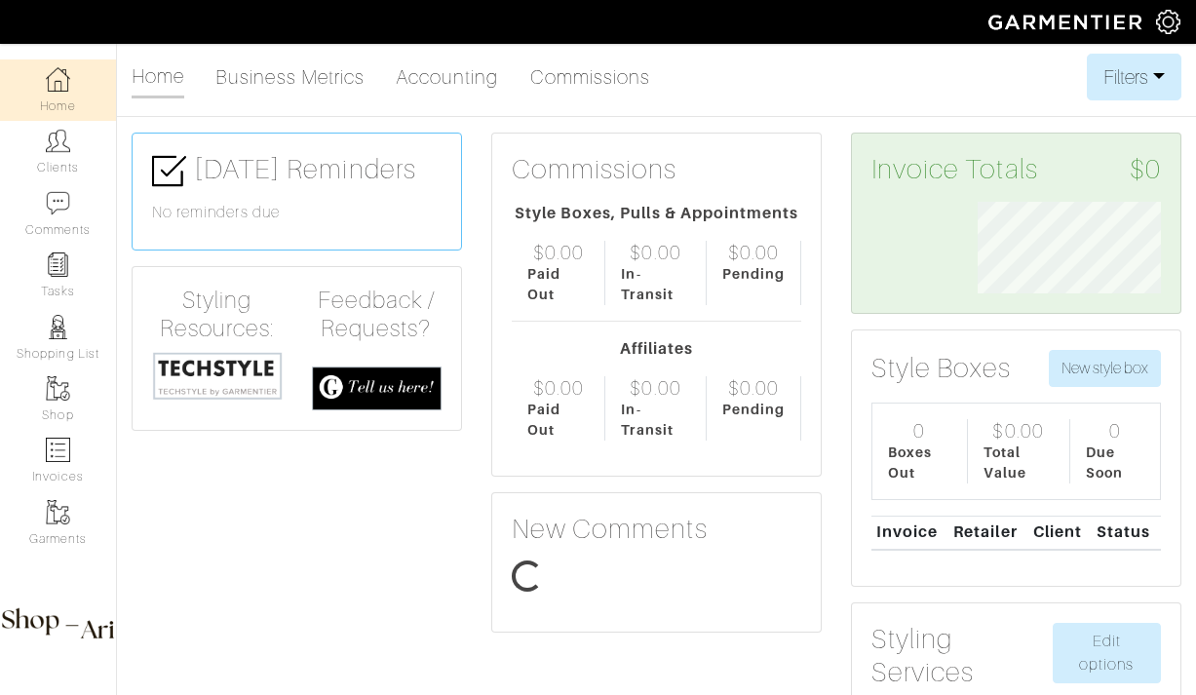
scroll to position [92, 213]
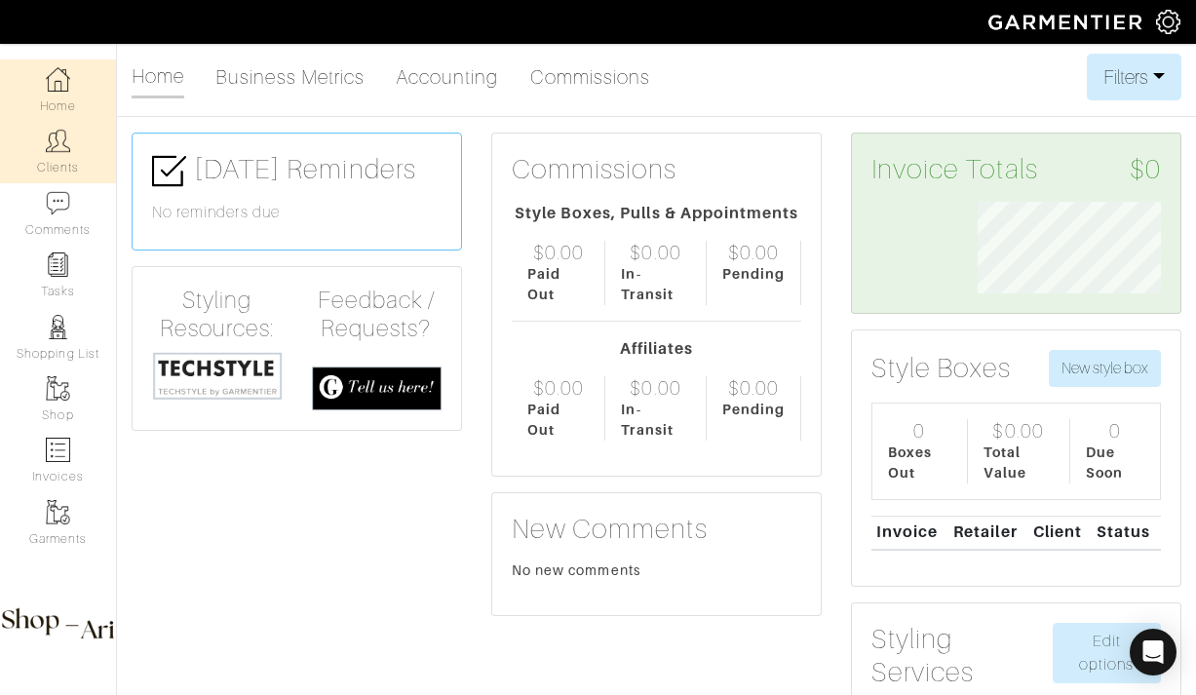
click at [47, 136] on img at bounding box center [58, 141] width 24 height 24
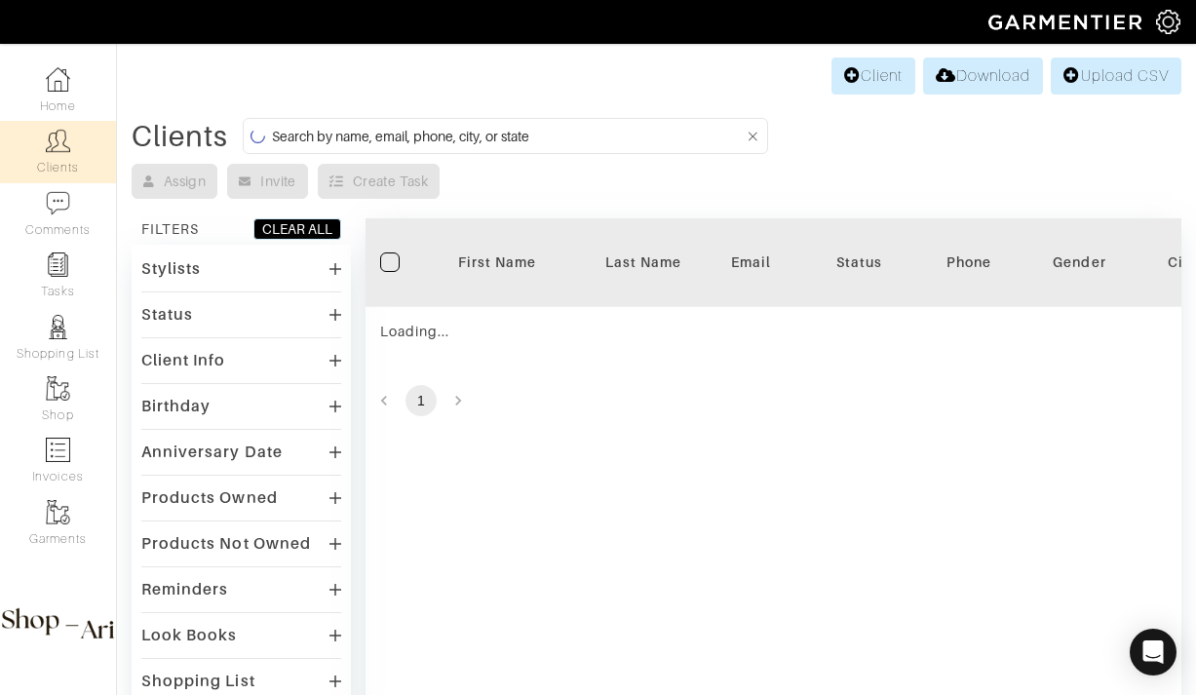
click at [279, 119] on form at bounding box center [505, 136] width 525 height 36
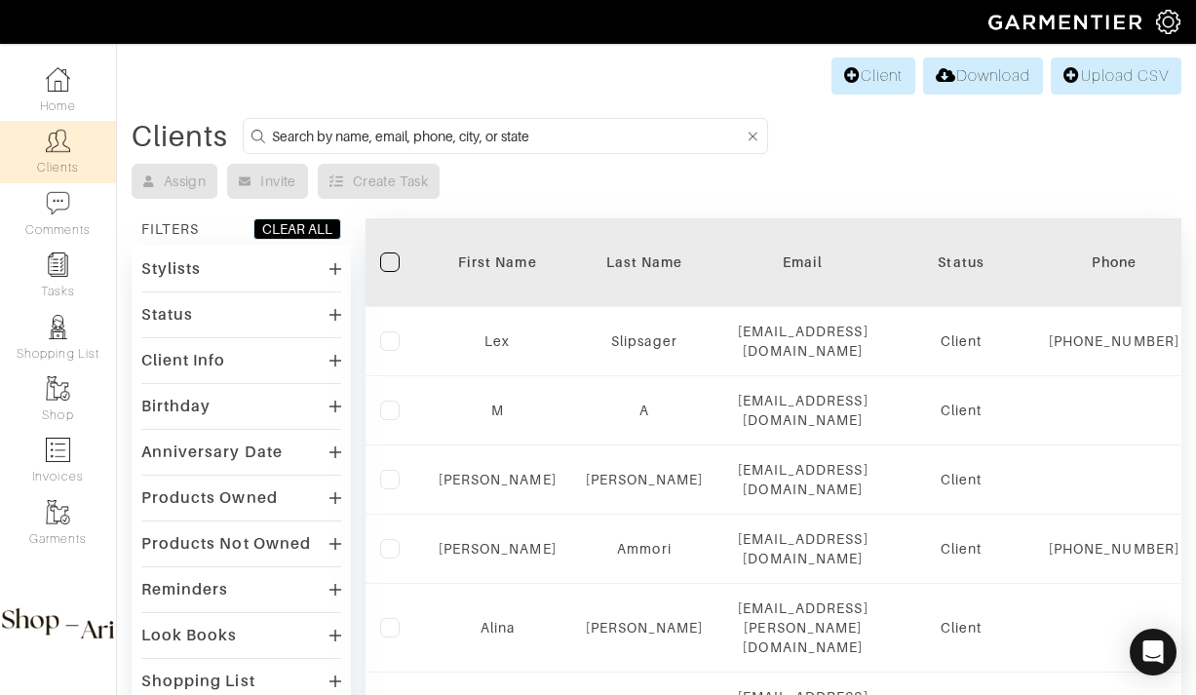
click at [281, 136] on input at bounding box center [508, 136] width 473 height 24
type input "mary claire"
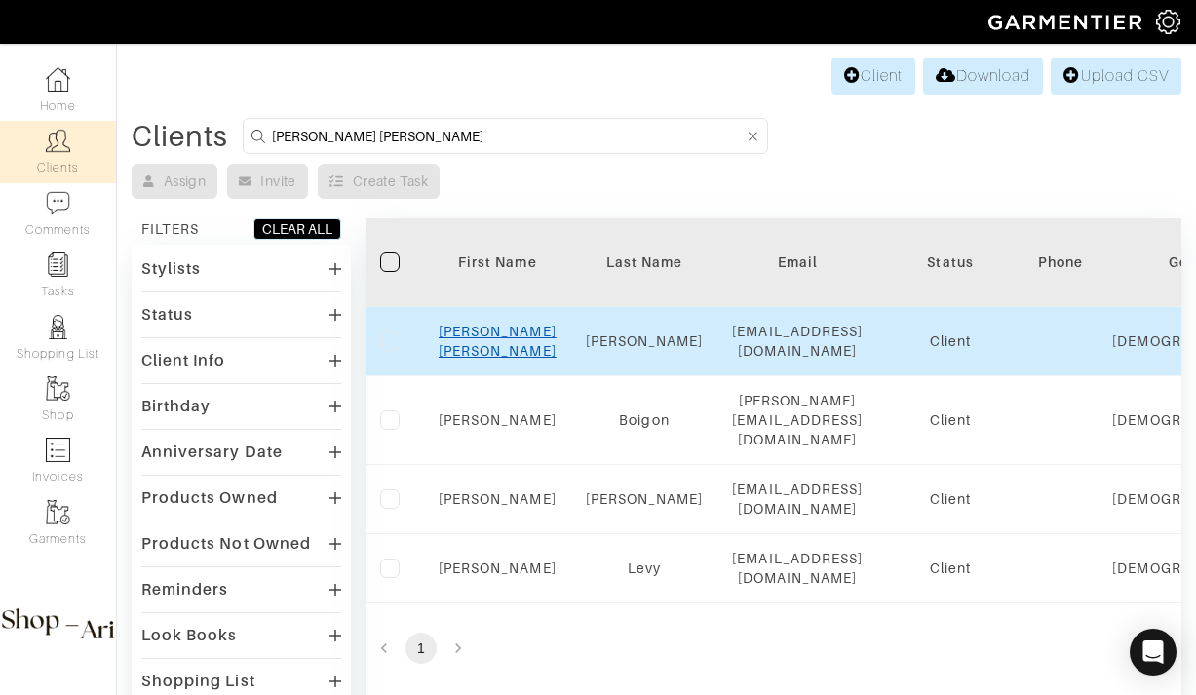
click at [517, 337] on link "Mary Claire" at bounding box center [498, 341] width 118 height 35
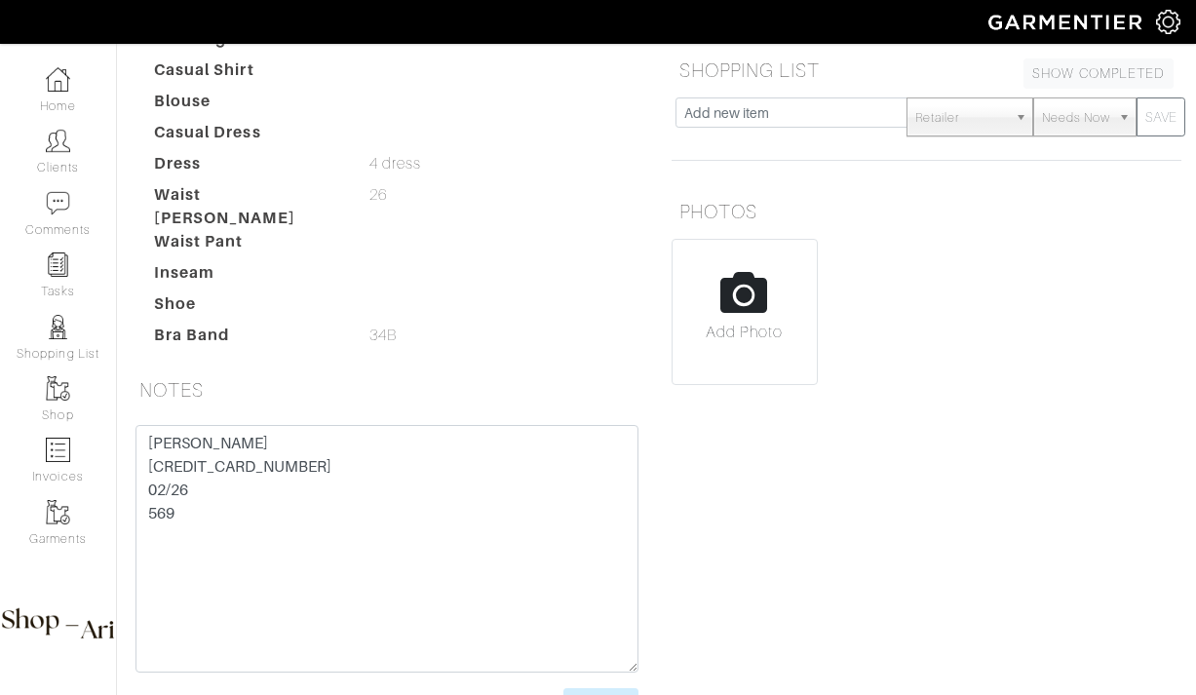
scroll to position [368, 0]
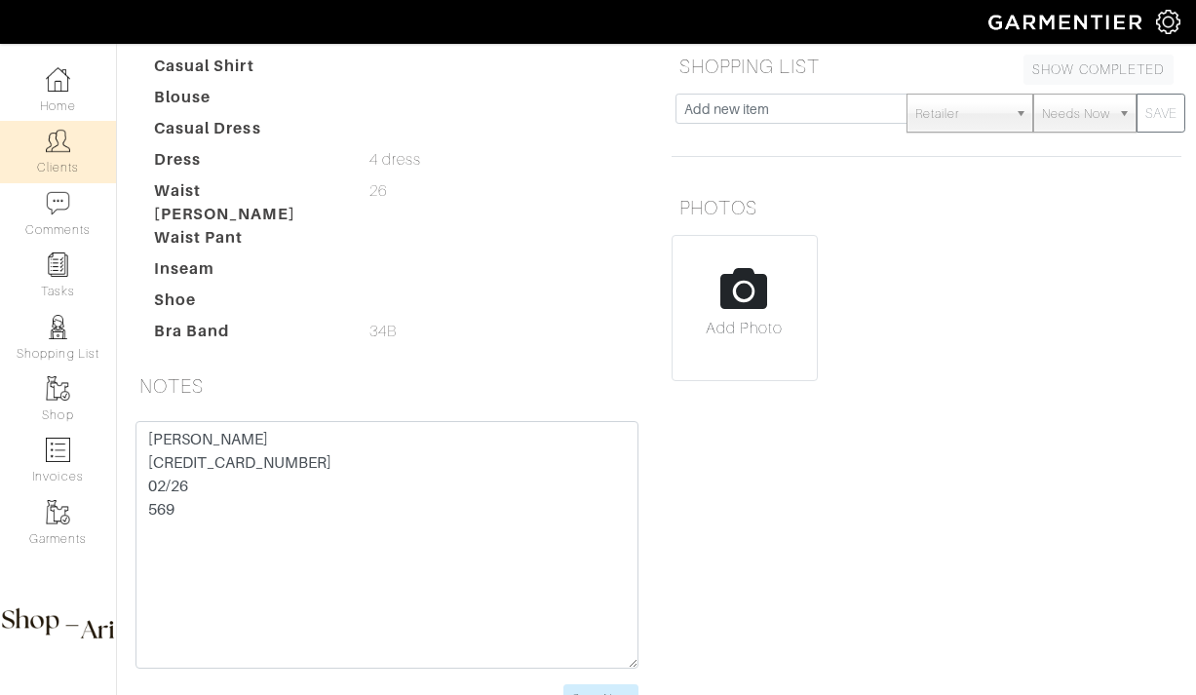
click at [77, 143] on link "Clients" at bounding box center [58, 151] width 116 height 61
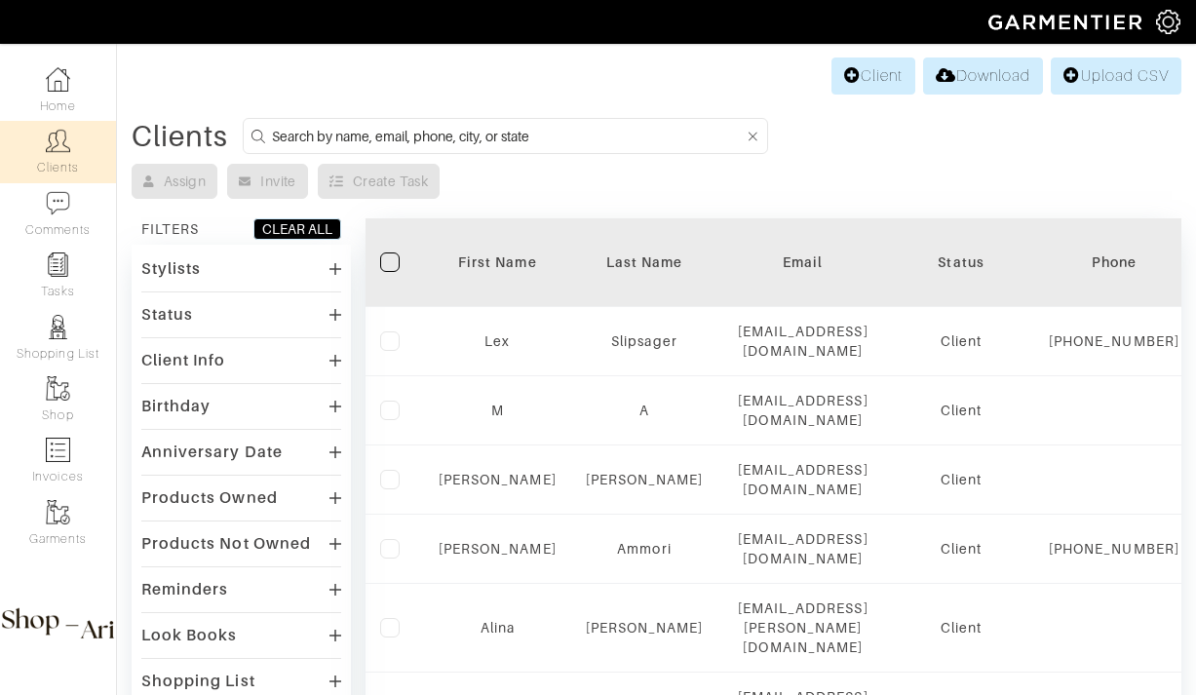
click at [437, 149] on form at bounding box center [505, 136] width 525 height 36
click at [436, 130] on input at bounding box center [508, 136] width 473 height 24
type input "kyle"
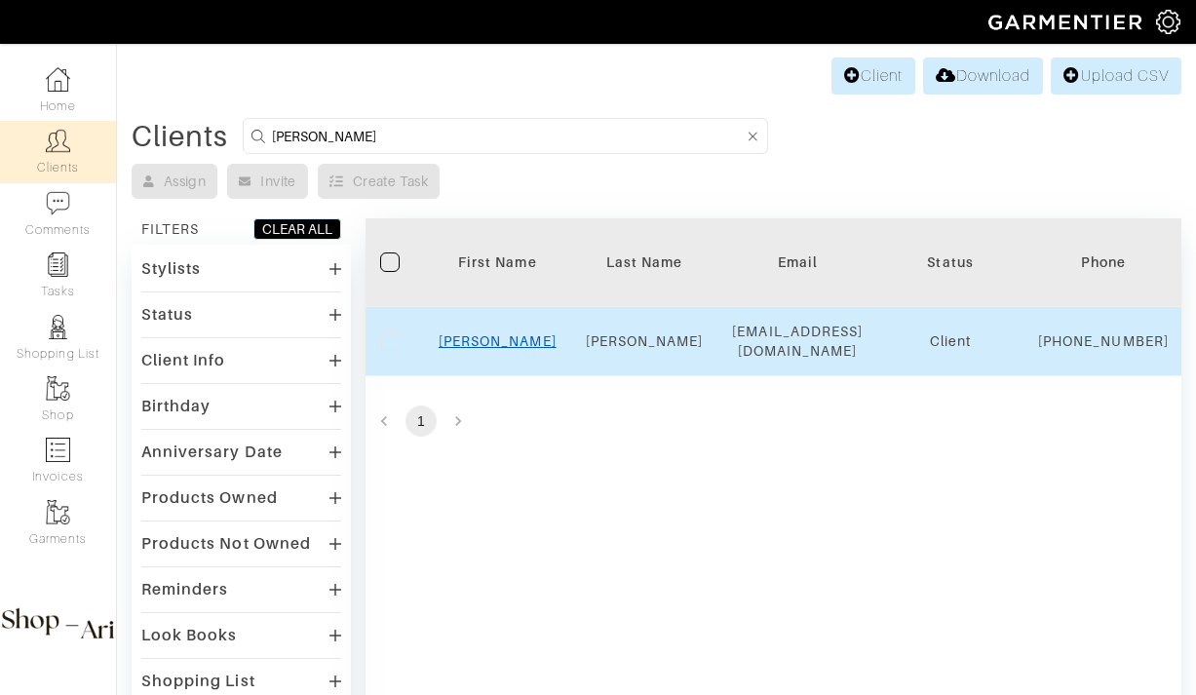
click at [497, 349] on link "Kyle" at bounding box center [498, 341] width 118 height 16
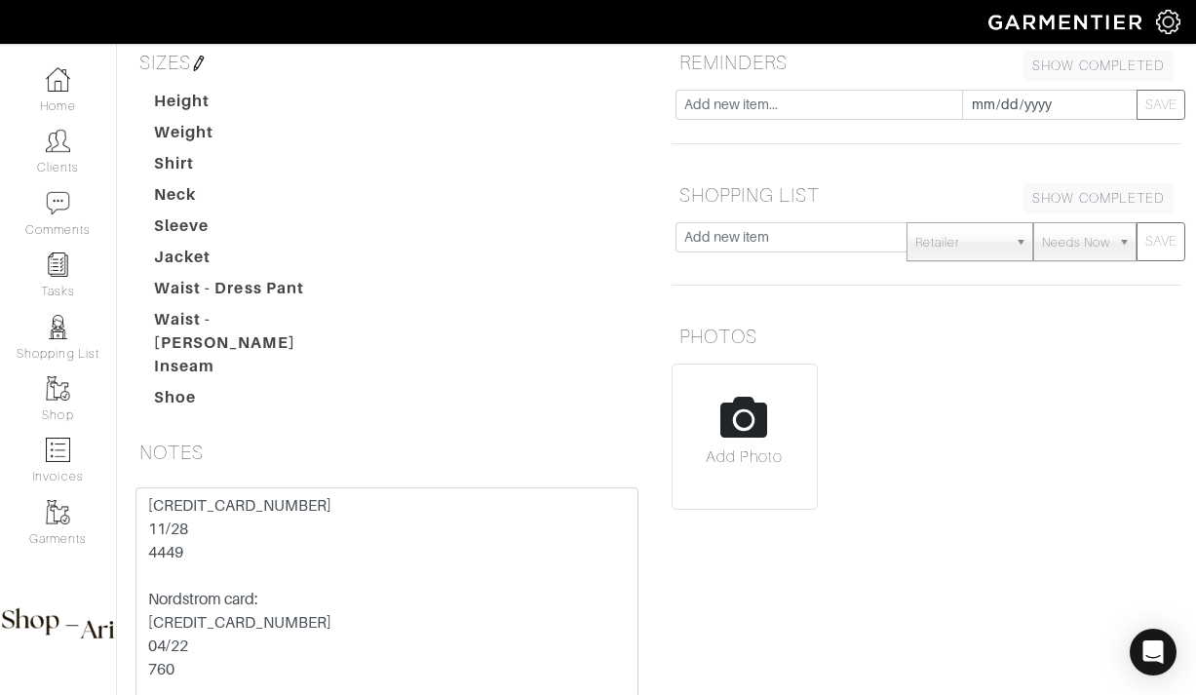
scroll to position [288, 0]
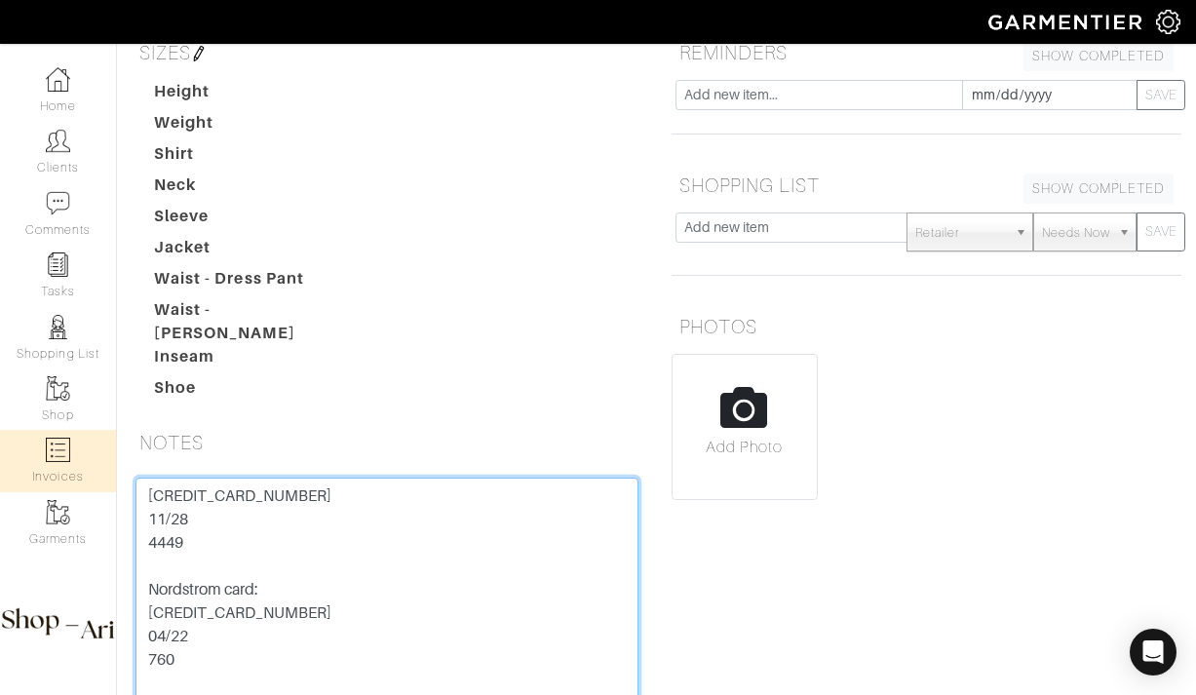
drag, startPoint x: 336, startPoint y: 434, endPoint x: 92, endPoint y: 434, distance: 244.7
click at [92, 434] on div "Company Settings Manage Subscription My Profile Stylists Sign Out Home Clients …" at bounding box center [598, 253] width 1196 height 1082
